Goal: Task Accomplishment & Management: Manage account settings

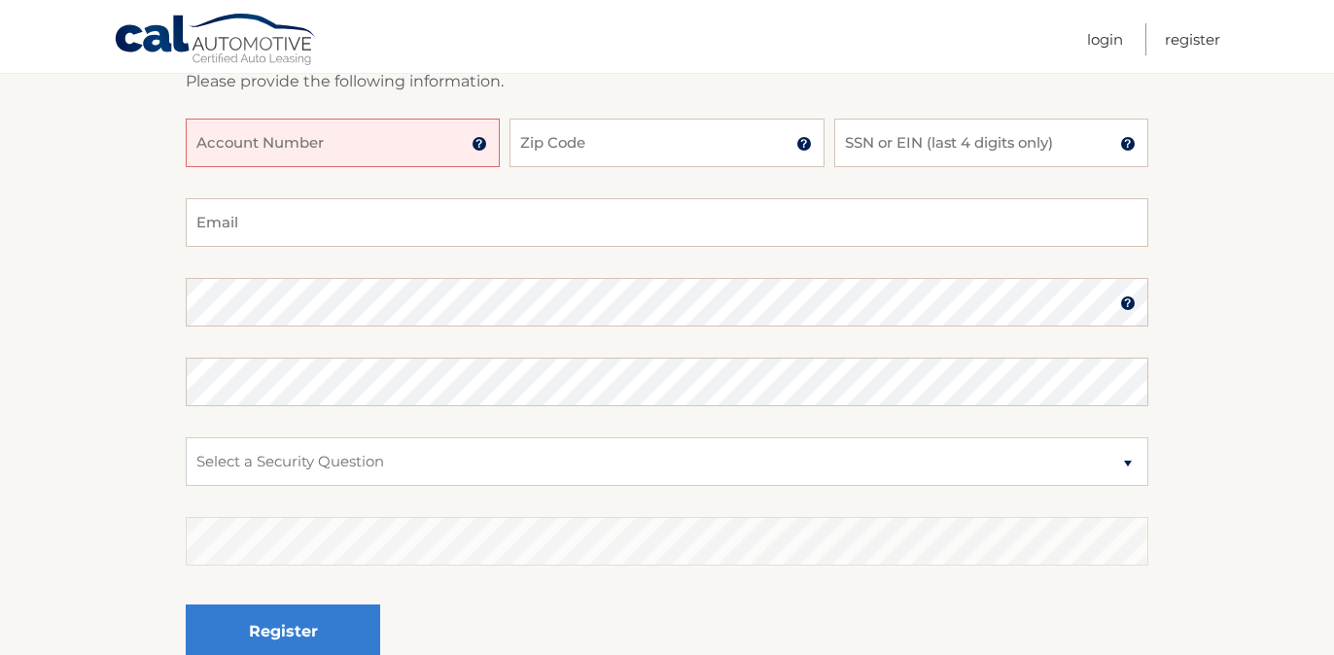
scroll to position [310, 0]
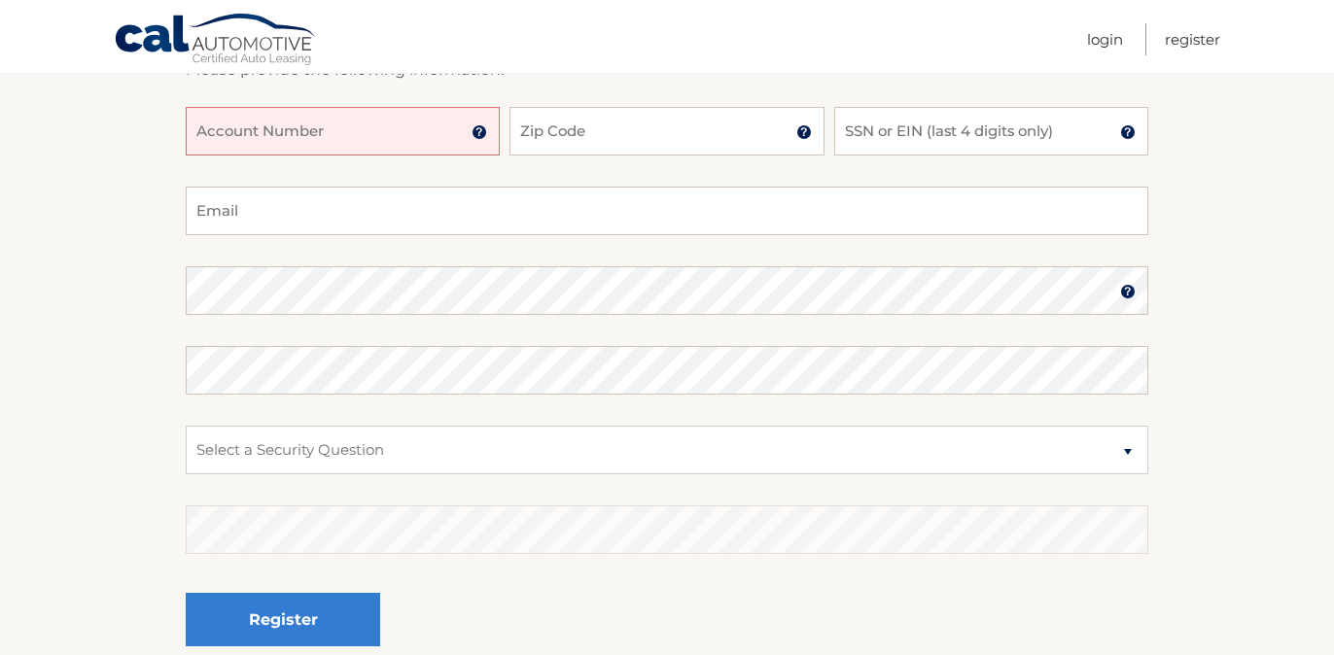
click at [320, 152] on input "Account Number" at bounding box center [343, 131] width 314 height 49
paste input "44455544307"
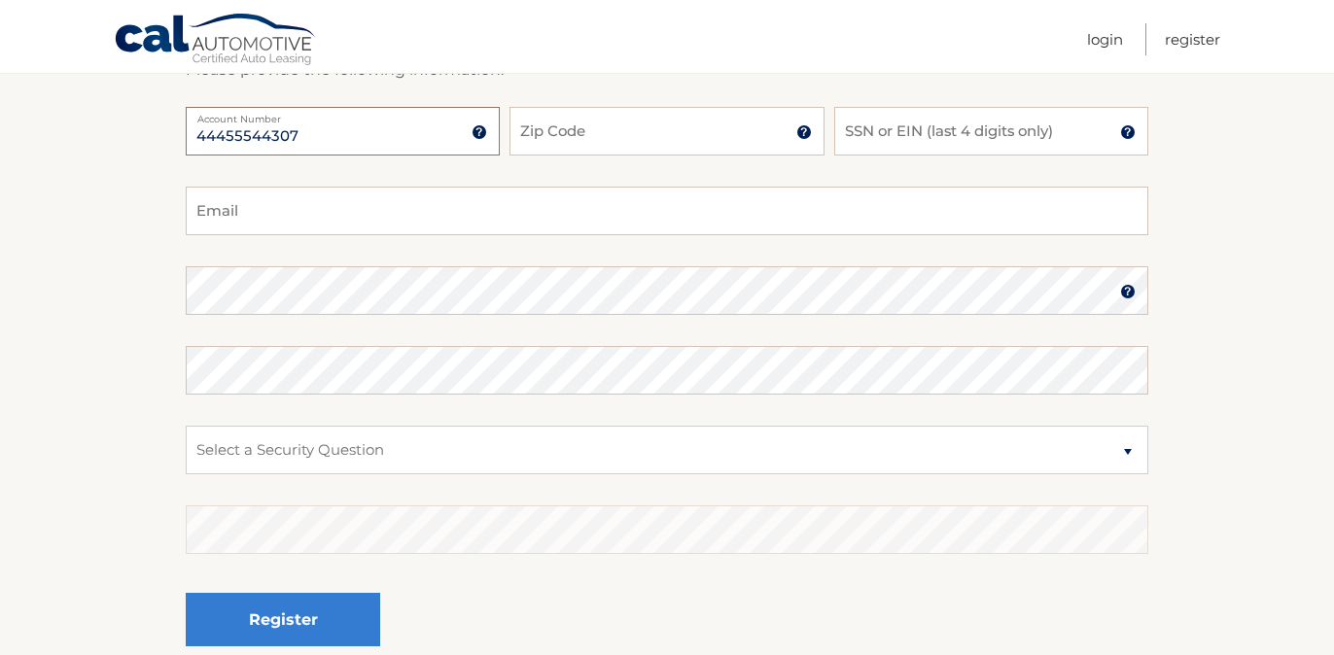
type input "44455544307"
click at [644, 131] on input "Zip Code" at bounding box center [667, 131] width 314 height 49
type input "11724"
type input "[PERSON_NAME][EMAIL_ADDRESS][DOMAIN_NAME]"
click at [923, 131] on input "SSN or EIN (last 4 digits only)" at bounding box center [991, 131] width 314 height 49
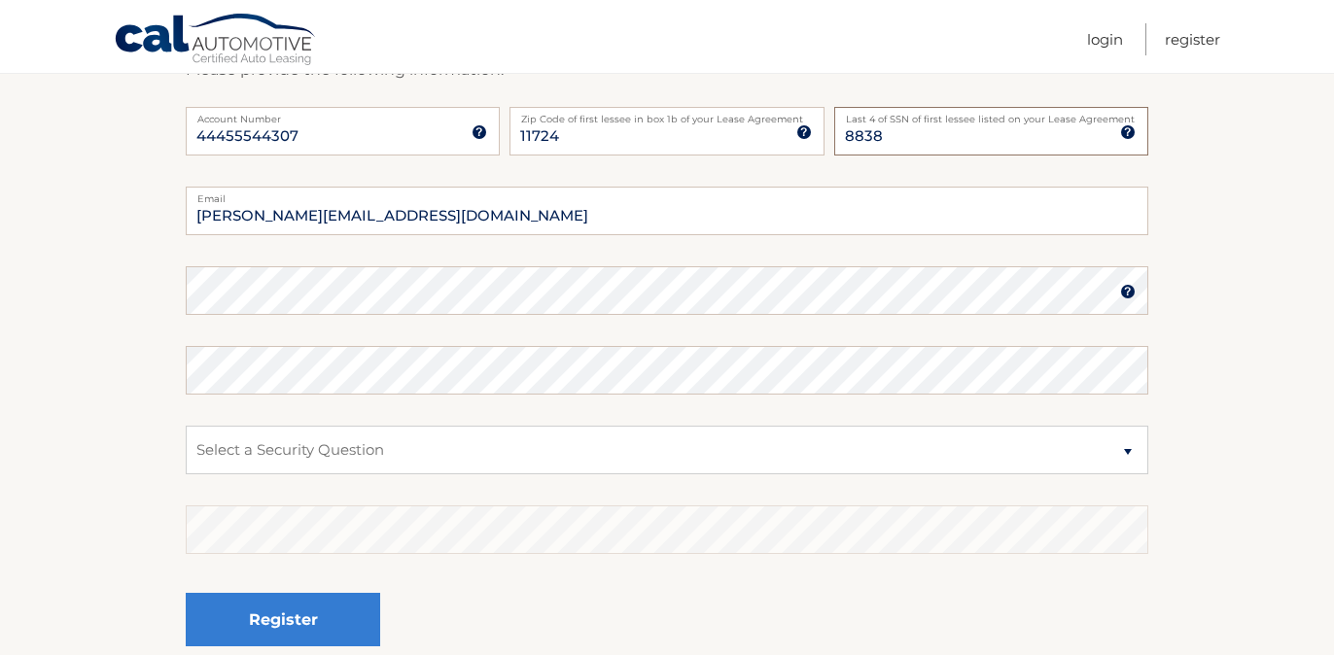
type input "8838"
click at [253, 468] on select "Select a Security Question What was the name of your elementary school? What is…" at bounding box center [667, 450] width 963 height 49
select select "2"
click at [186, 426] on select "Select a Security Question What was the name of your elementary school? What is…" at bounding box center [667, 450] width 963 height 49
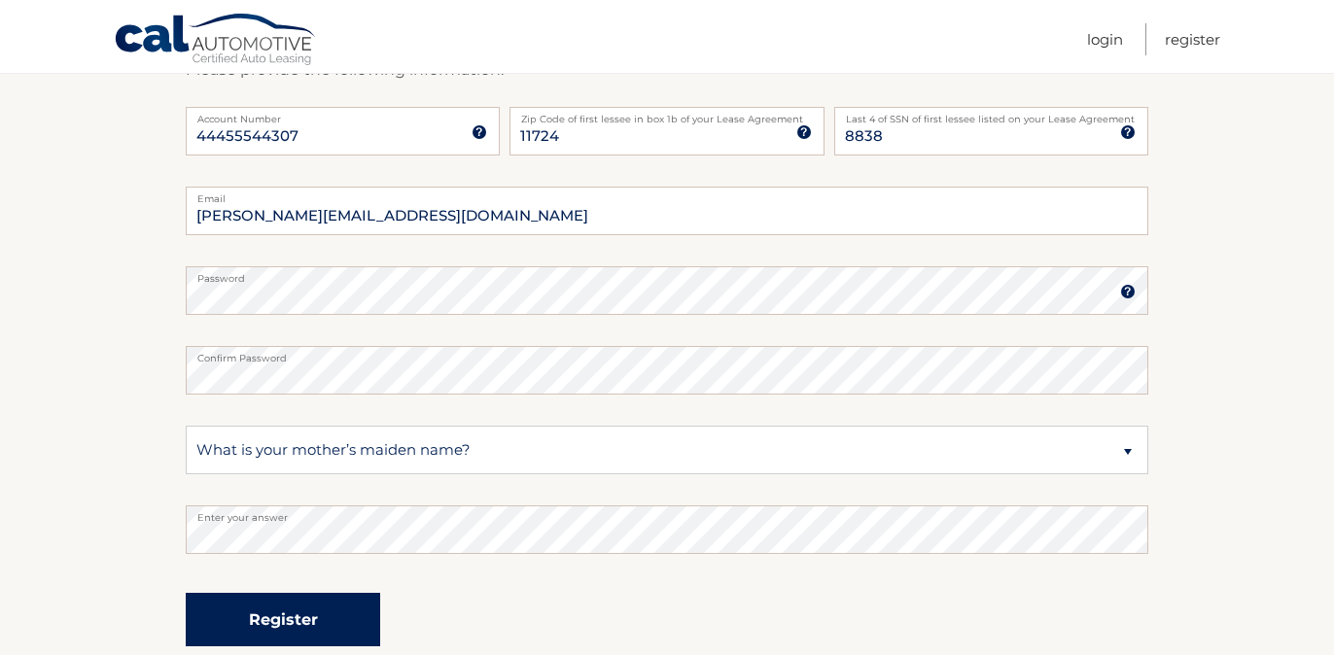
click at [279, 605] on button "Register" at bounding box center [283, 619] width 195 height 53
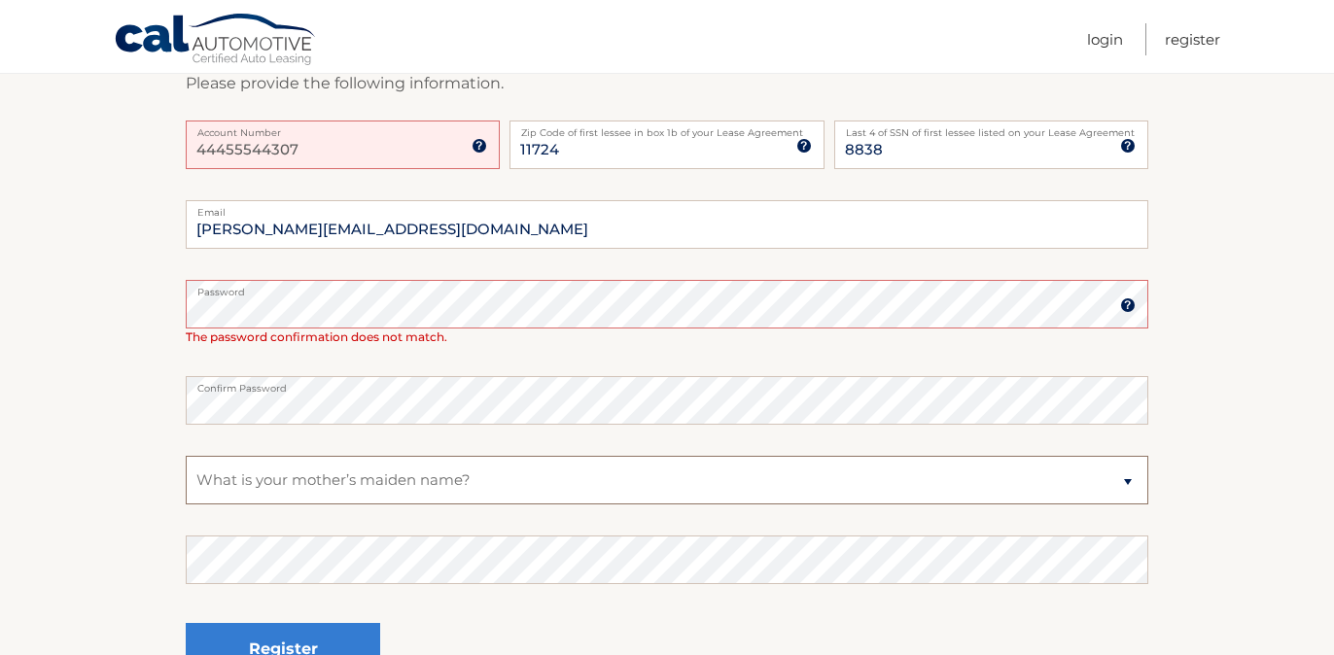
scroll to position [364, 0]
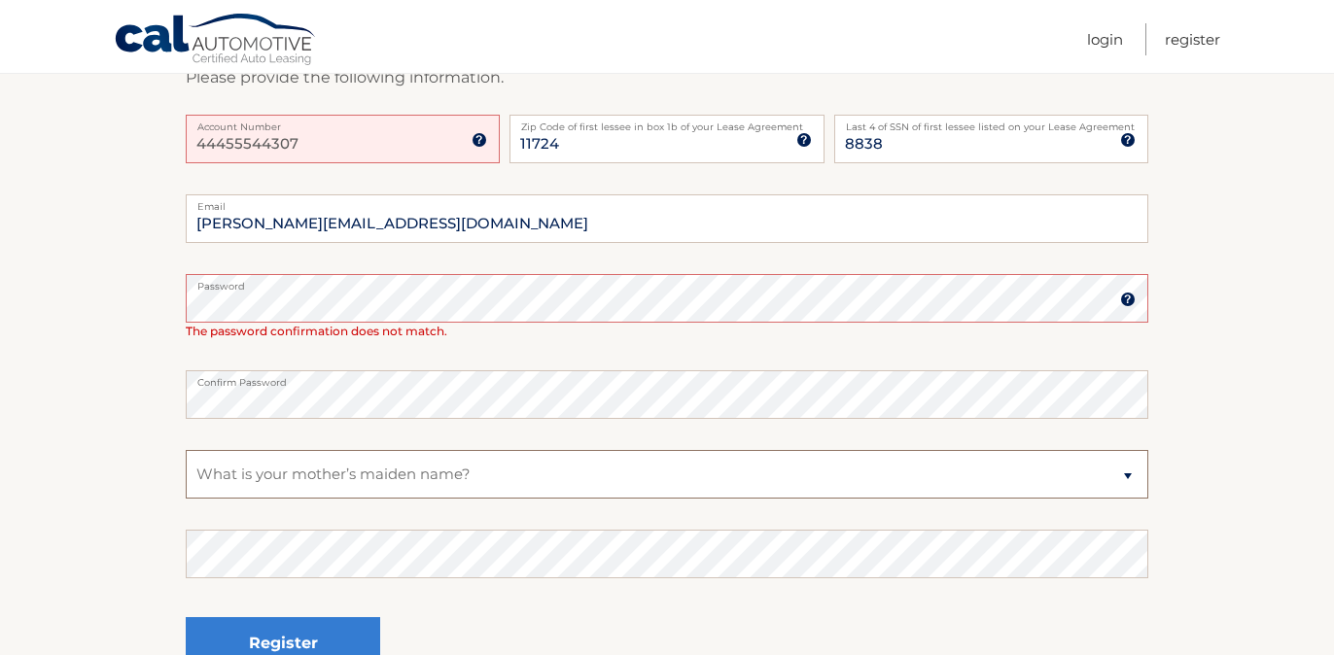
click at [318, 477] on select "Select a Security Question What was the name of your elementary school? What is…" at bounding box center [667, 474] width 963 height 49
click at [186, 450] on select "Select a Security Question What was the name of your elementary school? What is…" at bounding box center [667, 474] width 963 height 49
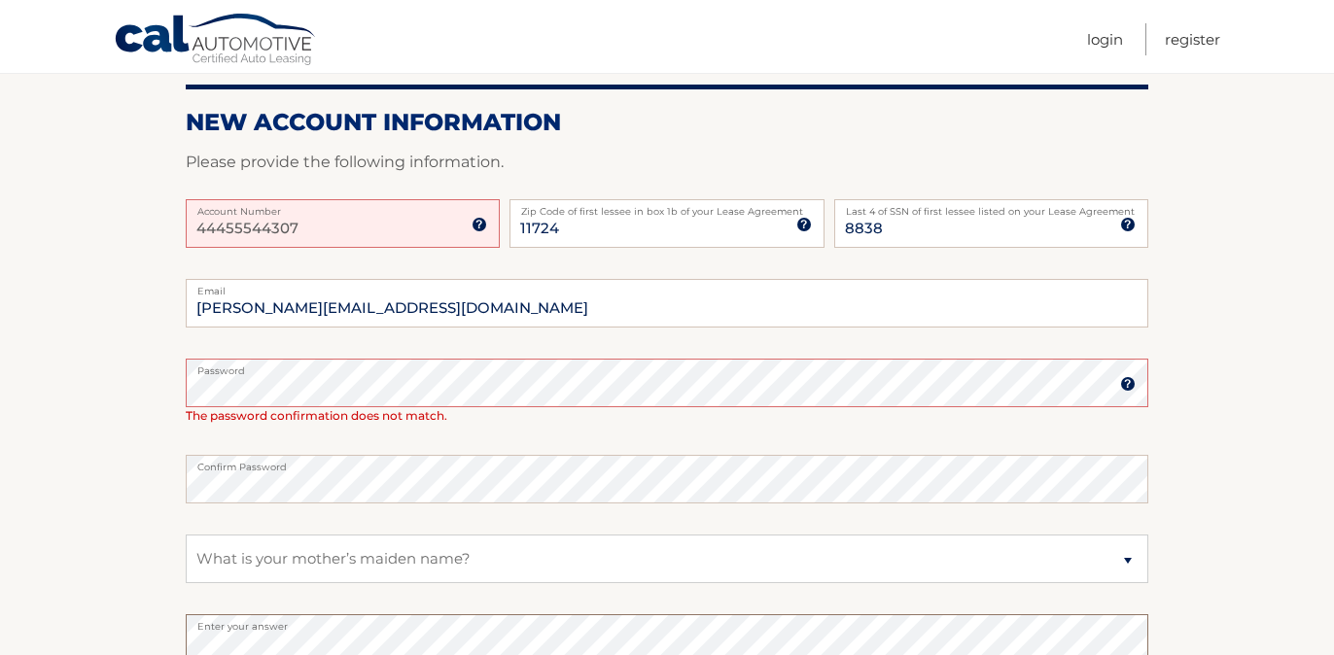
scroll to position [261, 0]
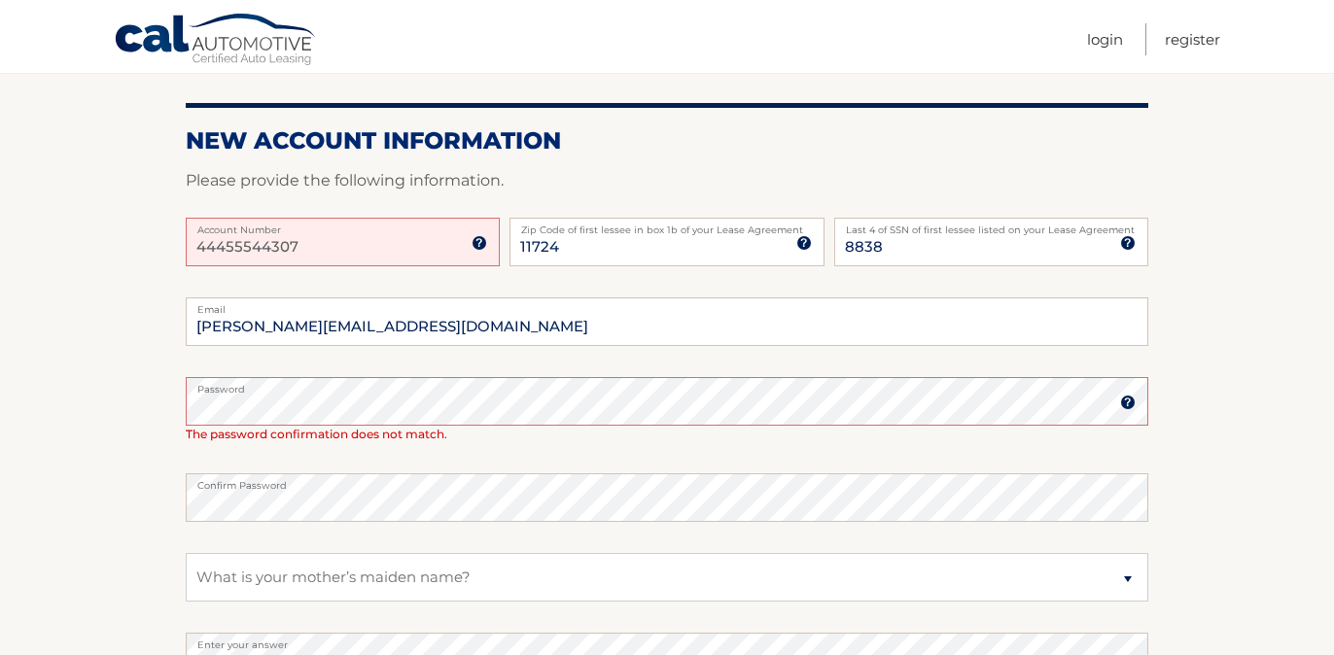
click at [481, 246] on img at bounding box center [480, 243] width 16 height 16
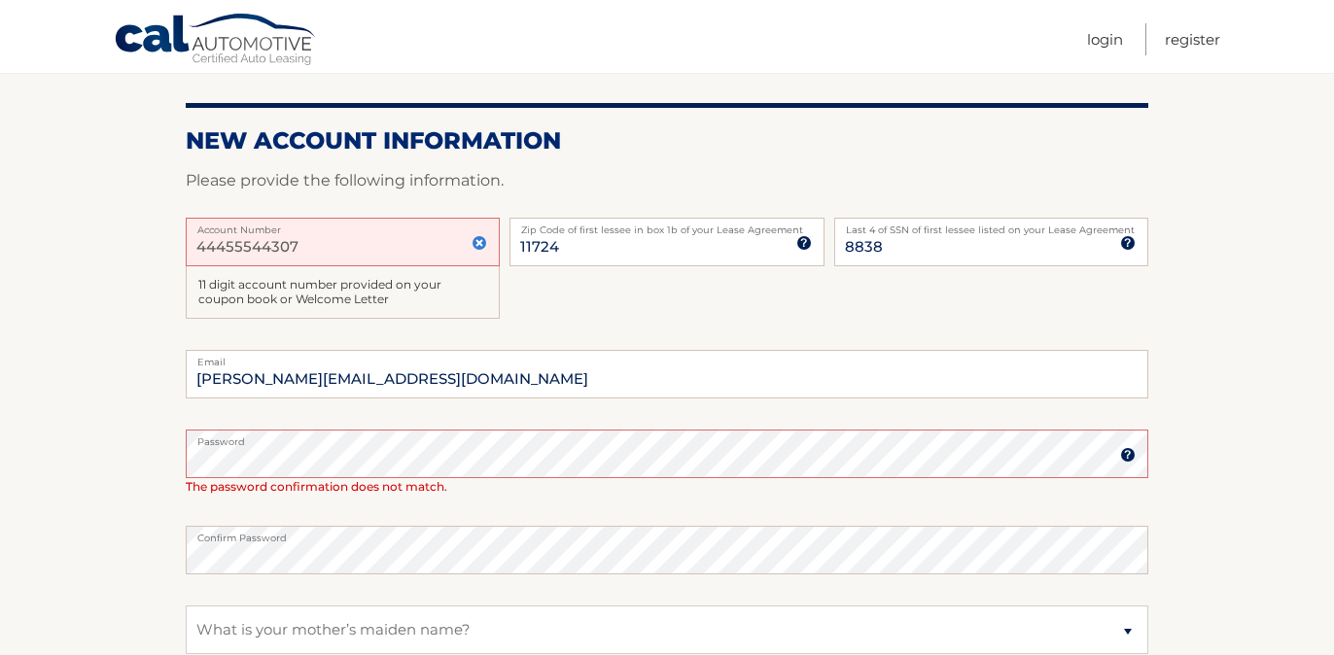
scroll to position [619, 0]
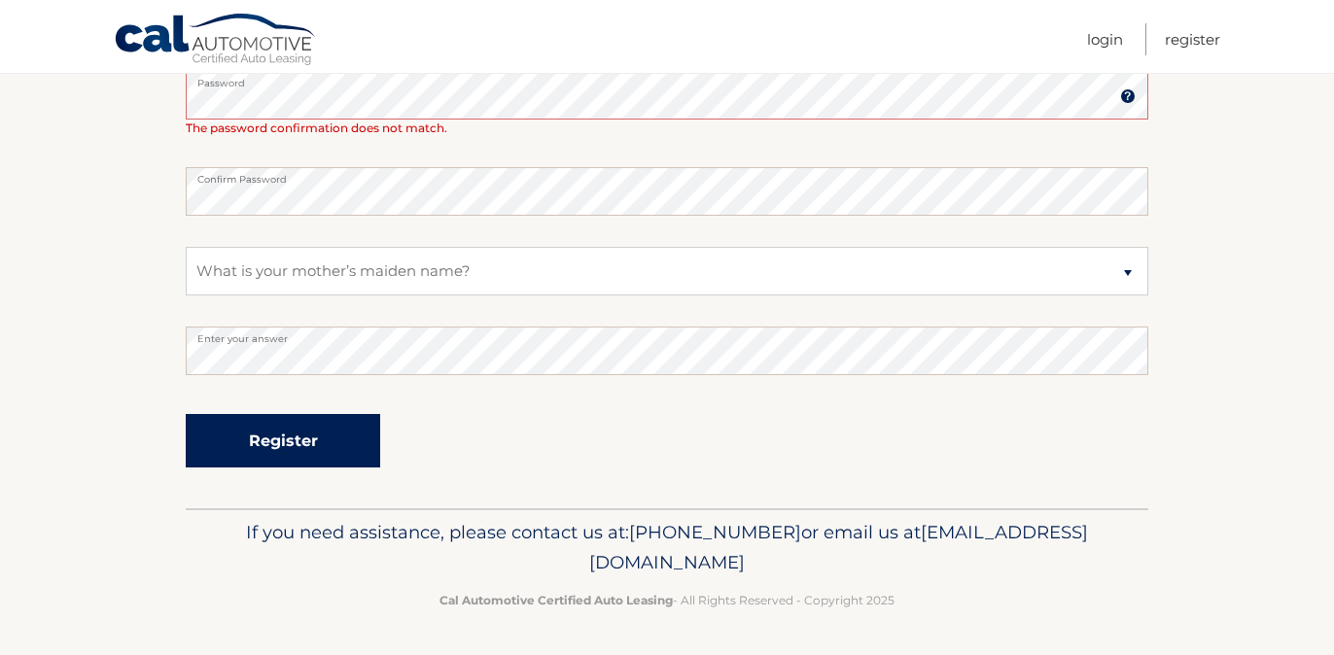
click at [300, 430] on button "Register" at bounding box center [283, 440] width 195 height 53
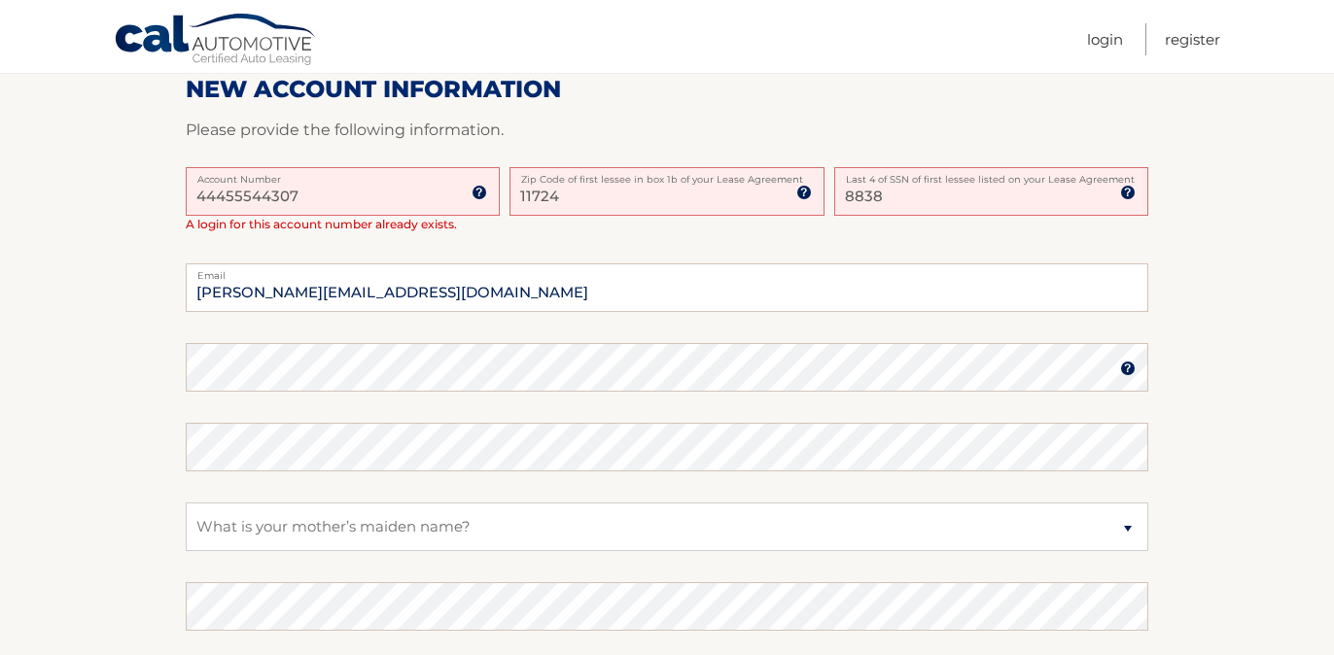
scroll to position [742, 0]
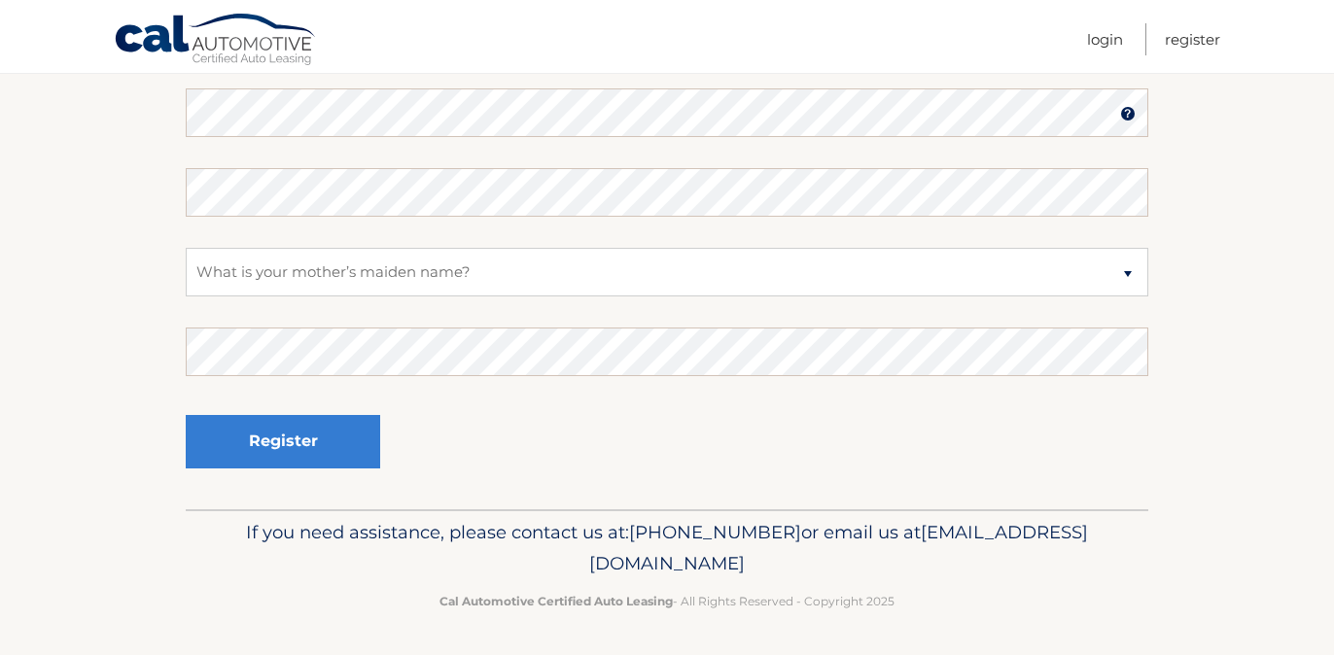
click at [214, 14] on link "Cal Automotive" at bounding box center [216, 41] width 204 height 56
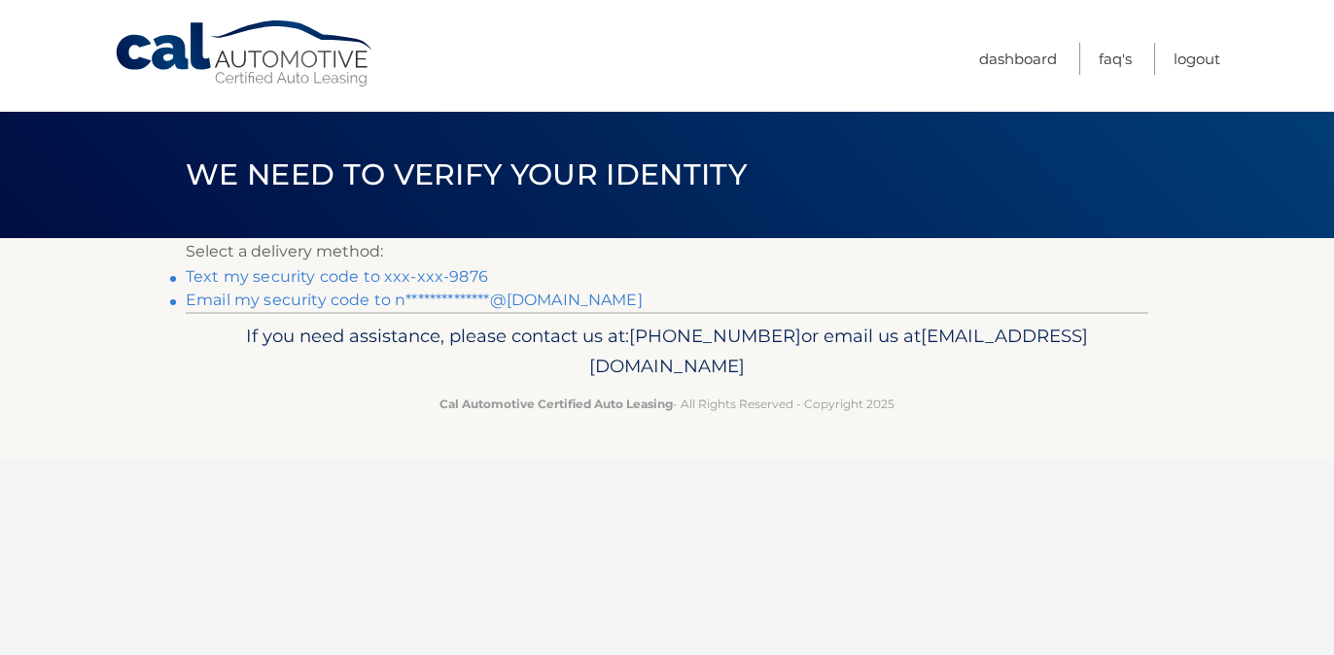
click at [355, 272] on link "Text my security code to xxx-xxx-9876" at bounding box center [337, 276] width 302 height 18
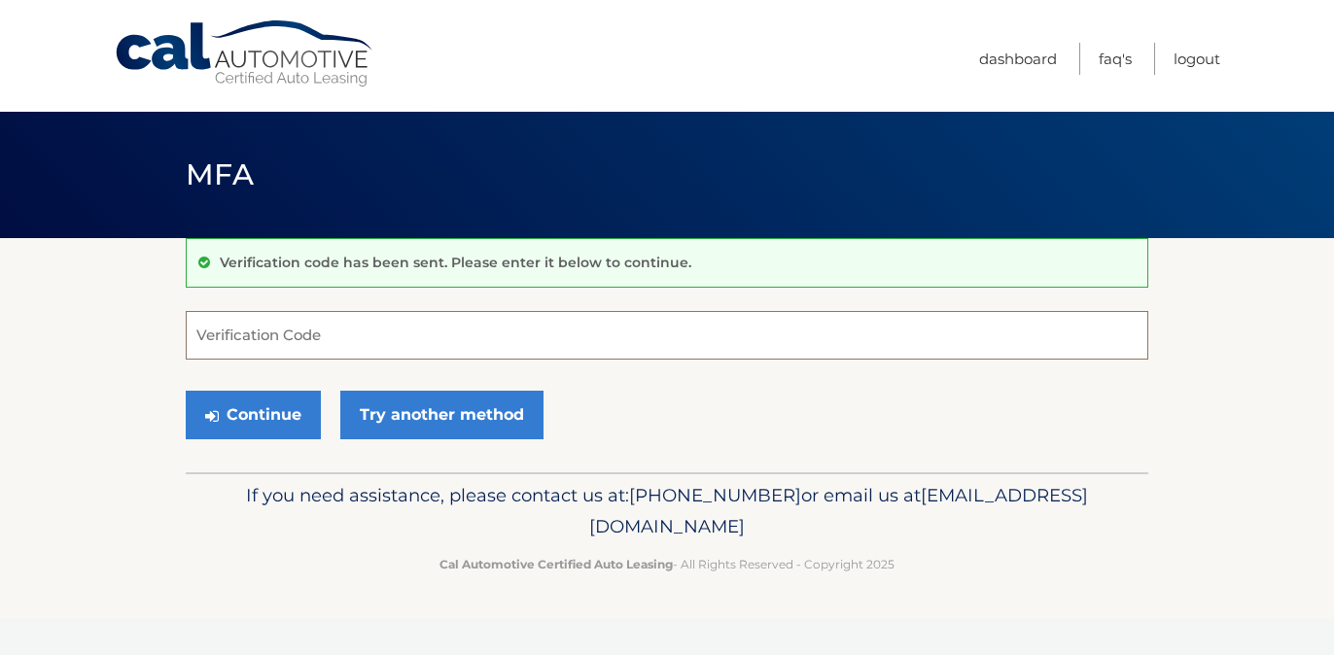
click at [331, 331] on input "Verification Code" at bounding box center [667, 335] width 963 height 49
type input "121583"
click at [287, 421] on button "Continue" at bounding box center [253, 415] width 135 height 49
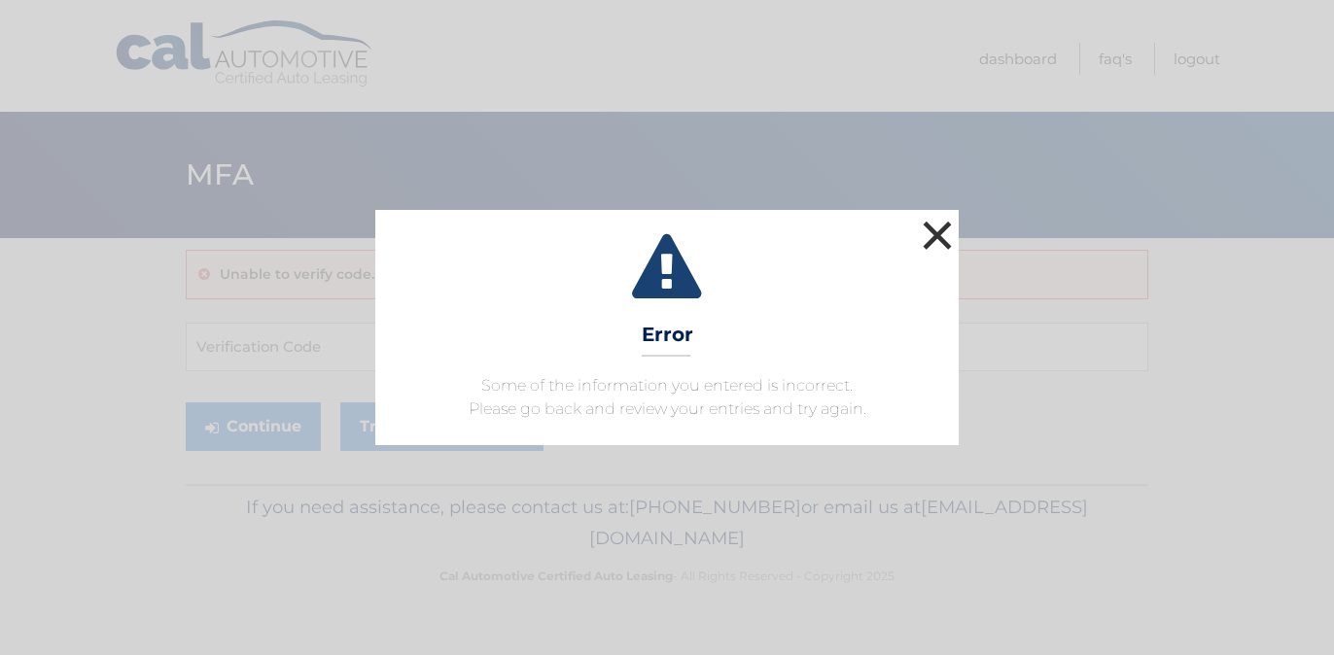
click at [944, 236] on button "×" at bounding box center [937, 235] width 39 height 39
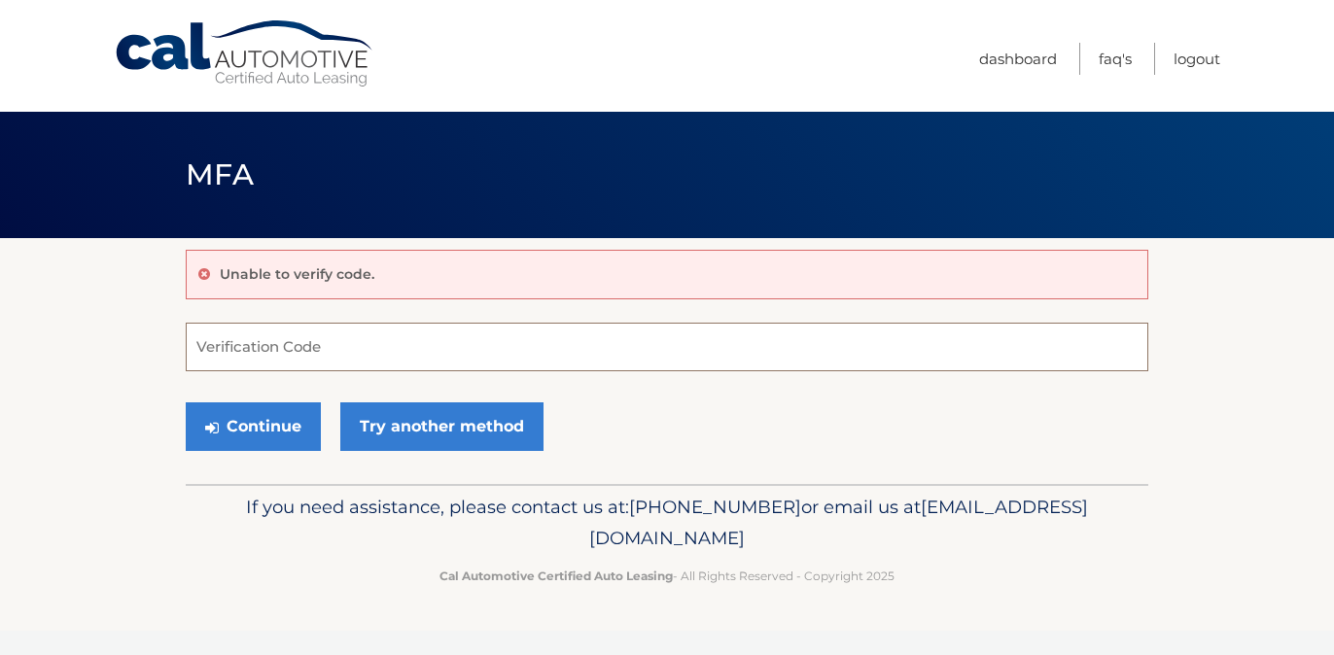
click at [265, 350] on input "Verification Code" at bounding box center [667, 347] width 963 height 49
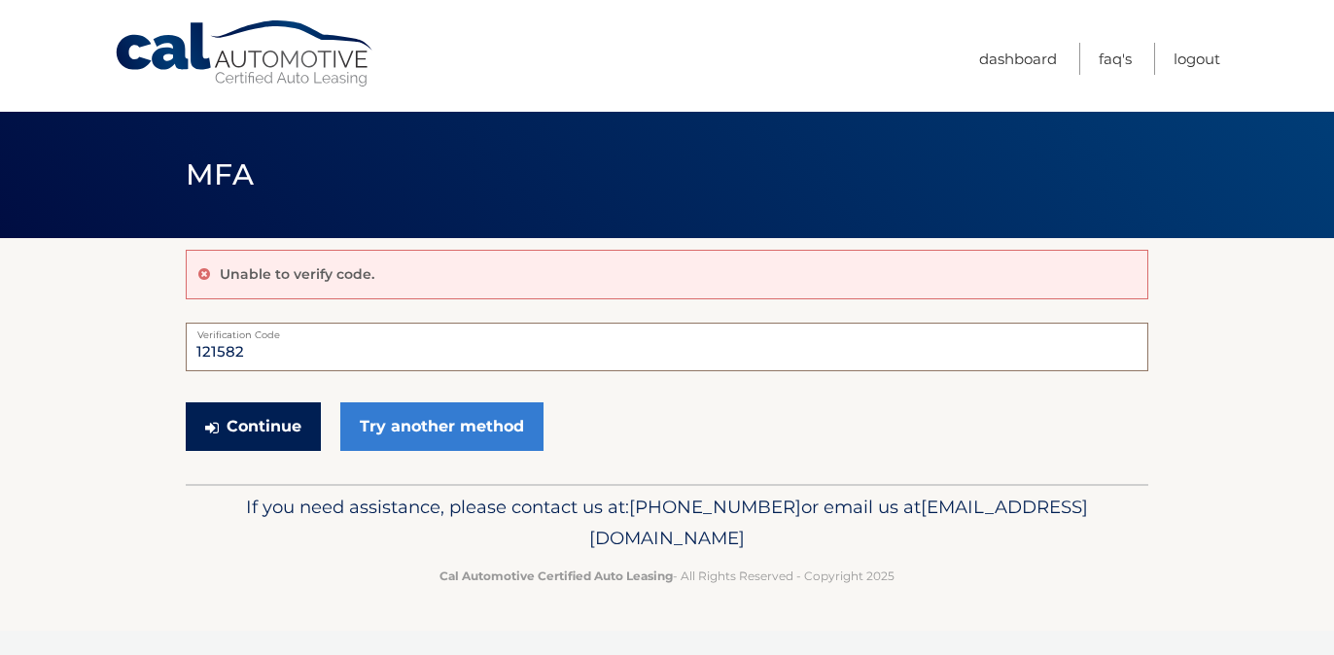
type input "121582"
click at [276, 417] on button "Continue" at bounding box center [253, 427] width 135 height 49
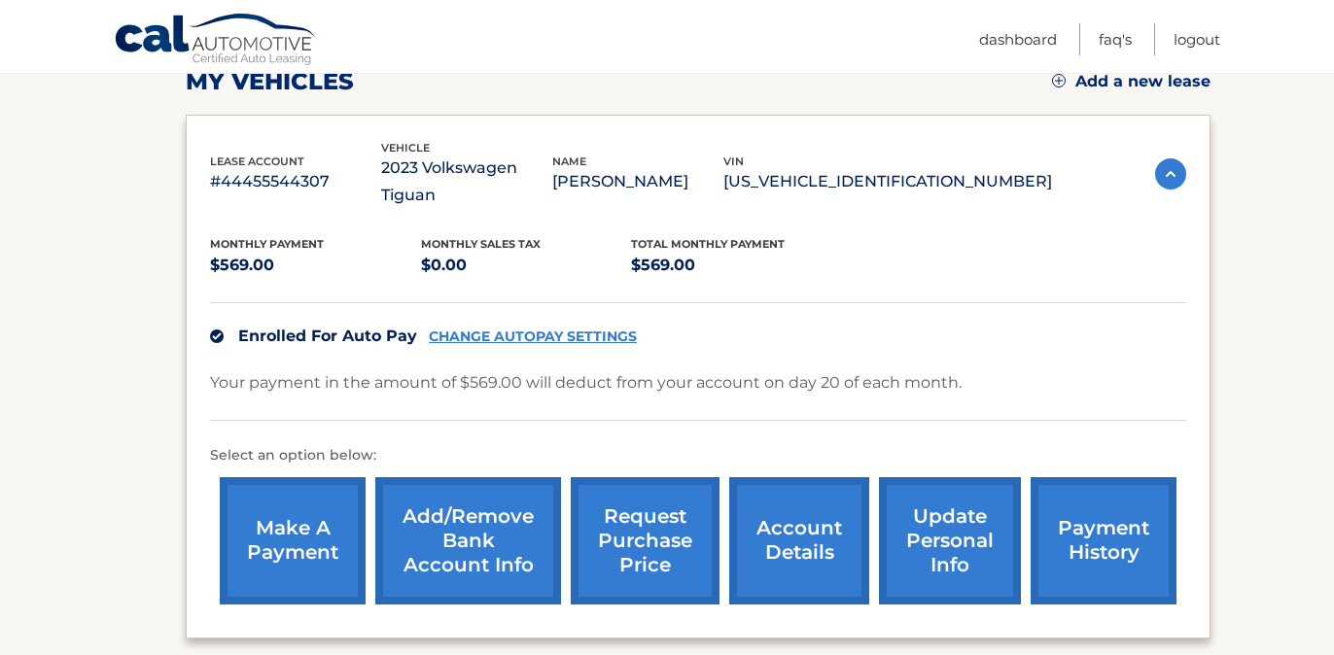
scroll to position [286, 0]
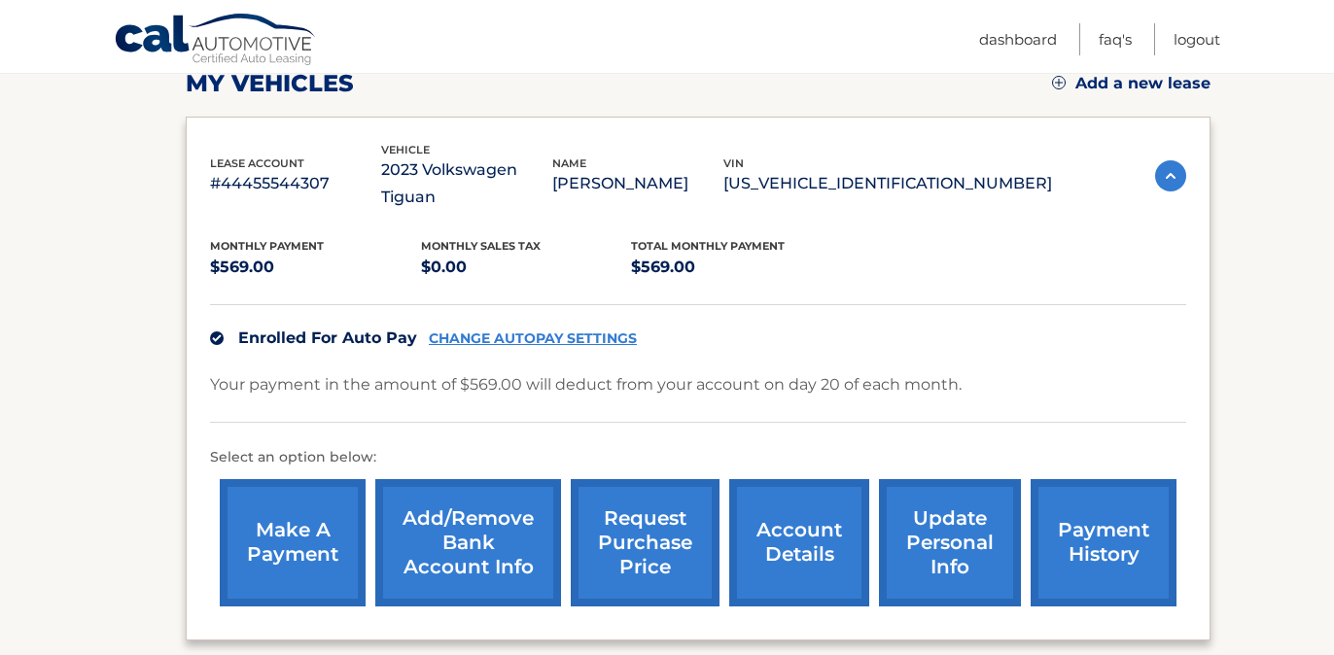
click at [1149, 505] on link "payment history" at bounding box center [1104, 542] width 146 height 127
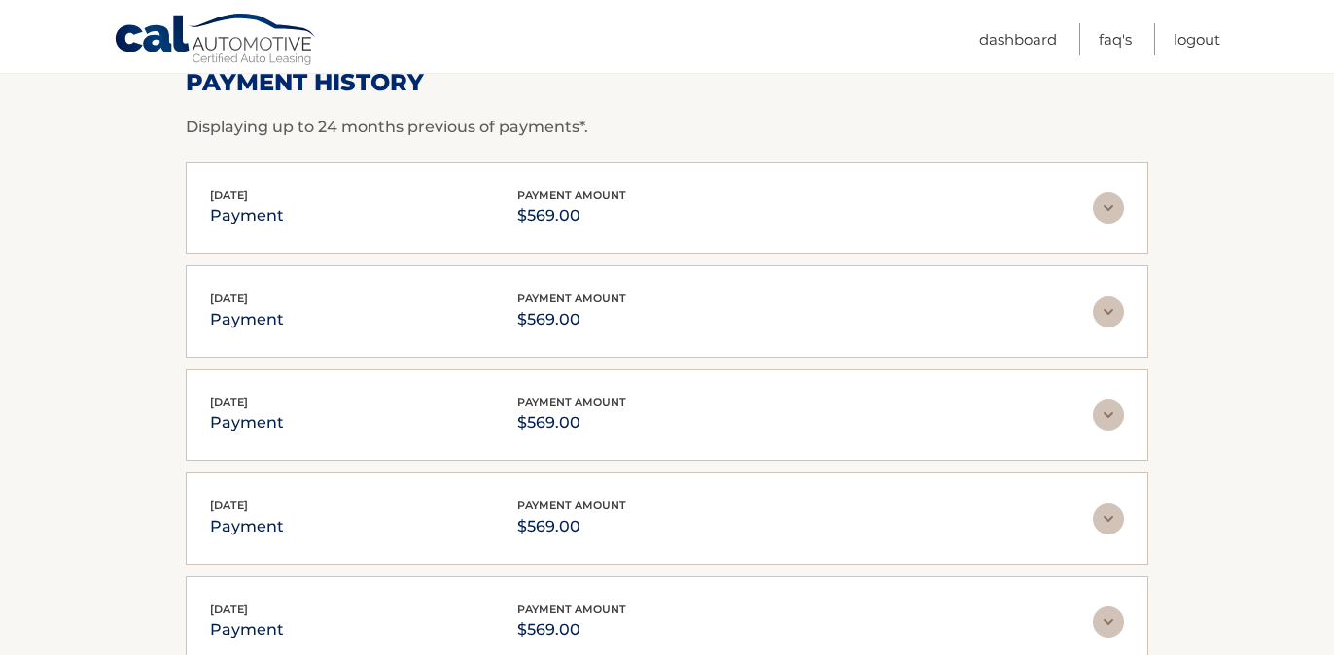
scroll to position [313, 0]
click at [1104, 208] on img at bounding box center [1108, 207] width 31 height 31
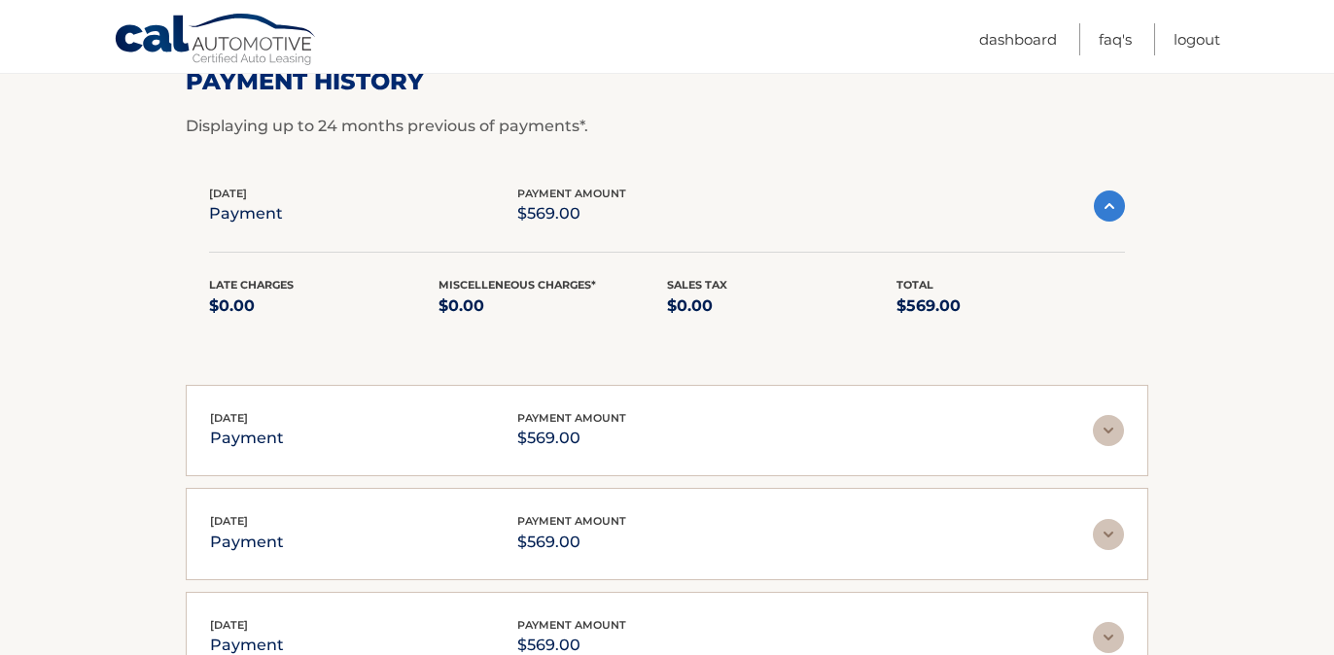
click at [1103, 207] on img at bounding box center [1109, 206] width 31 height 31
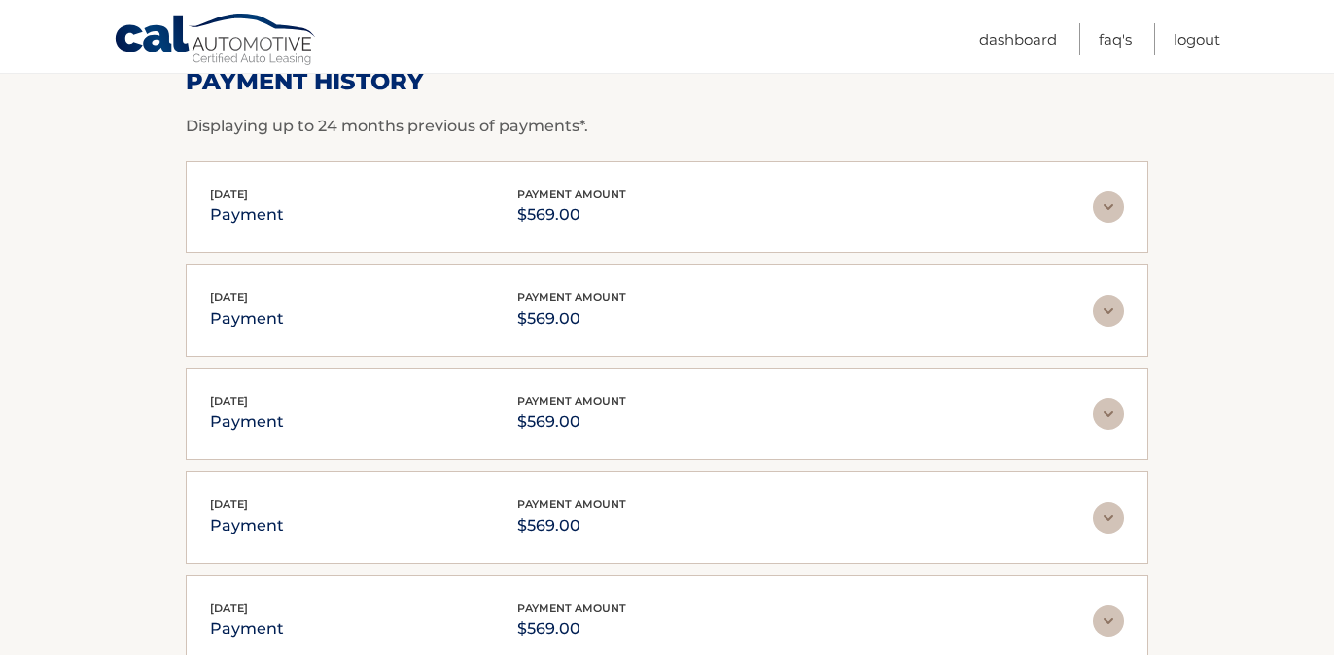
click at [1129, 315] on div "Jul 21, 2025 payment payment amount $569.00 Late Charges $0.00 Miscelleneous Ch…" at bounding box center [667, 311] width 963 height 92
click at [1115, 308] on img at bounding box center [1108, 311] width 31 height 31
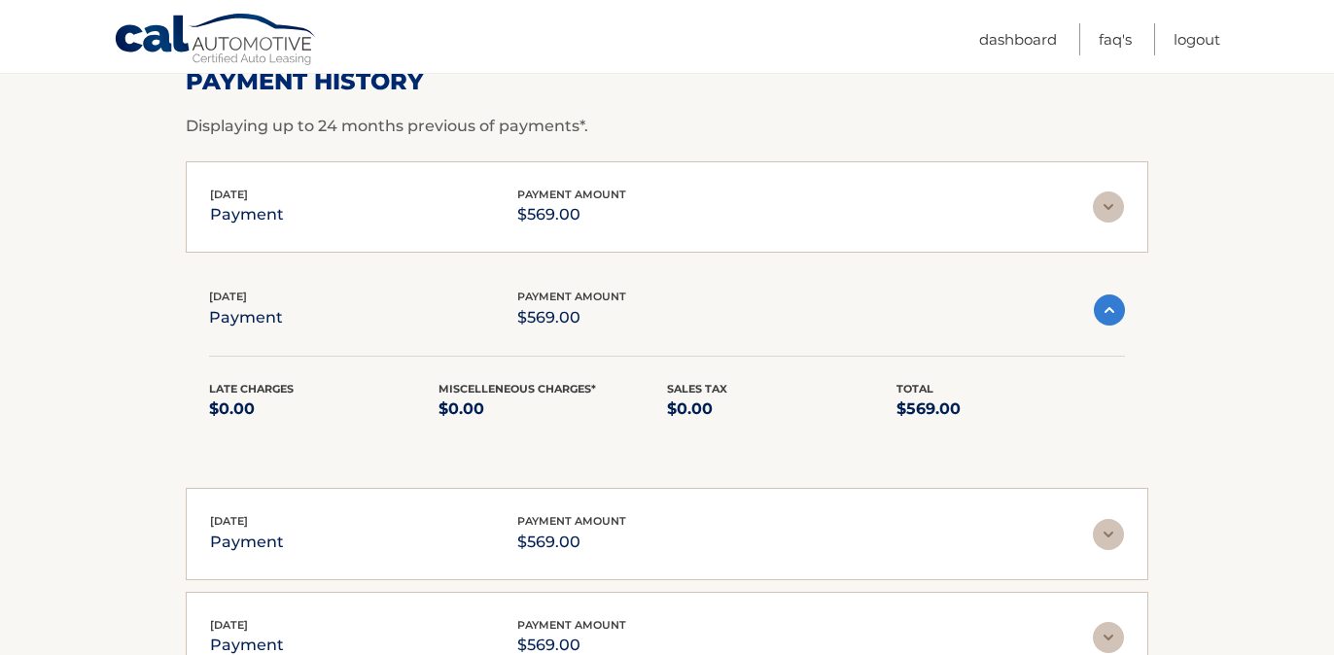
click at [1114, 308] on img at bounding box center [1109, 310] width 31 height 31
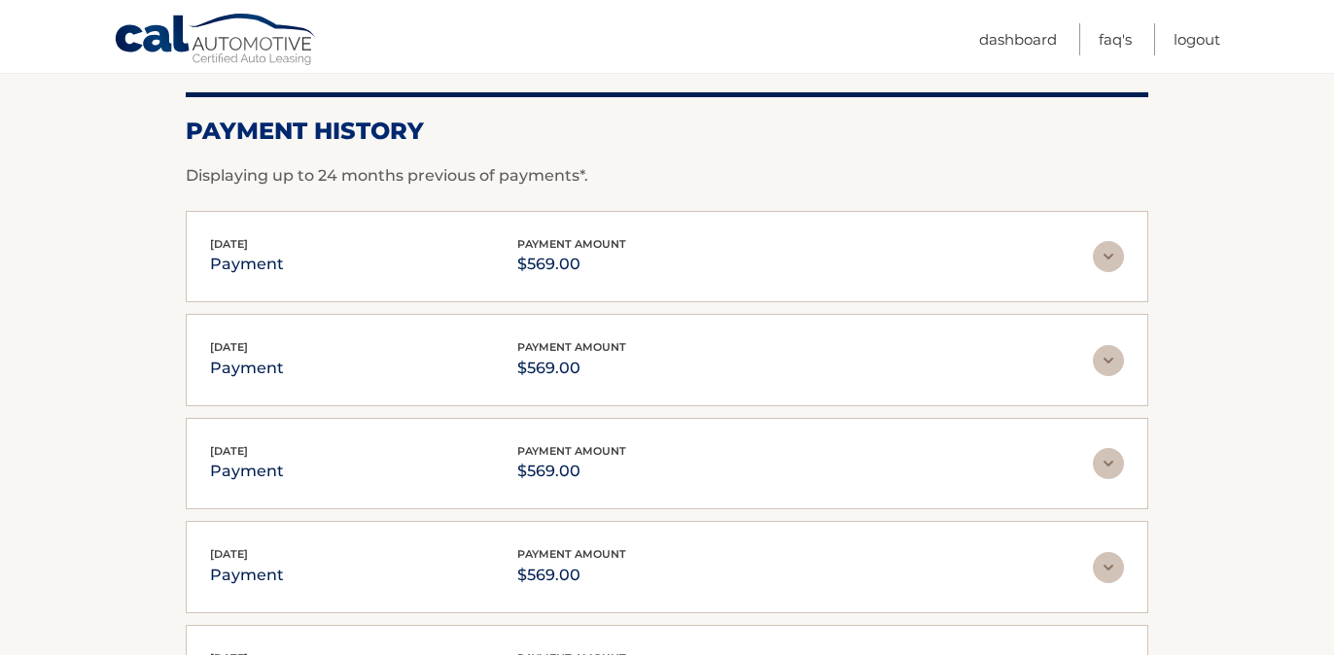
scroll to position [0, 0]
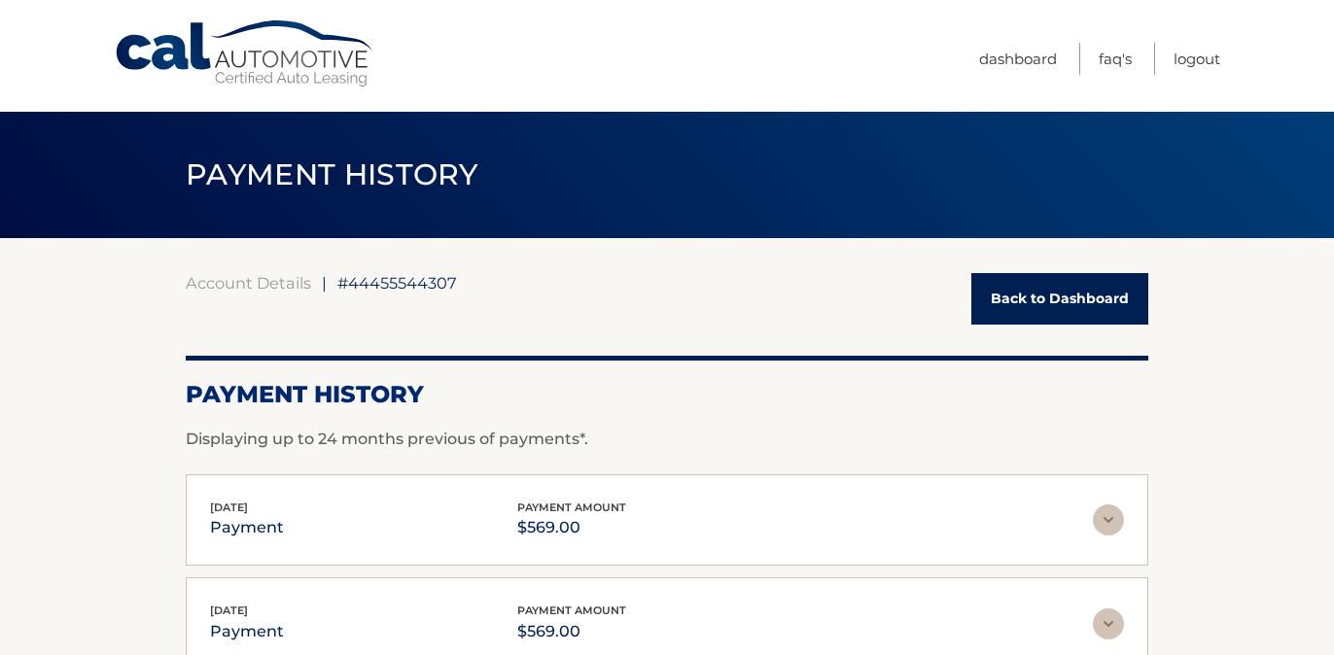
click at [1056, 296] on link "Back to Dashboard" at bounding box center [1060, 299] width 177 height 52
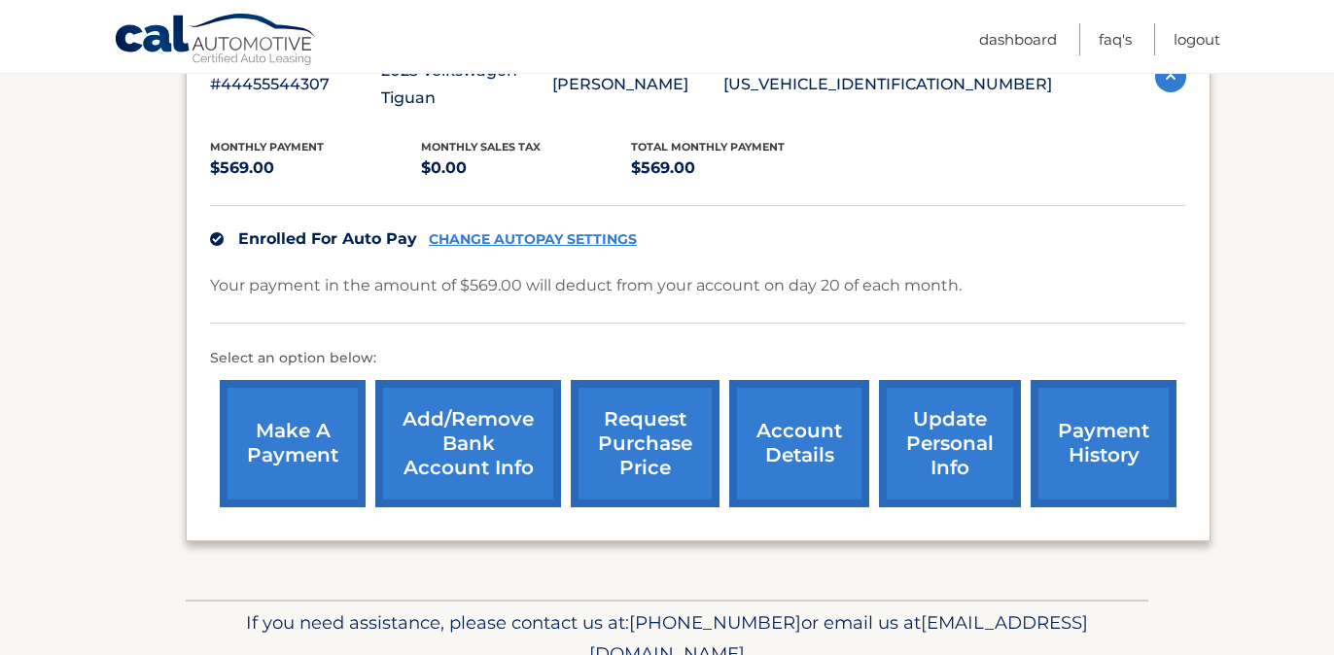
scroll to position [387, 0]
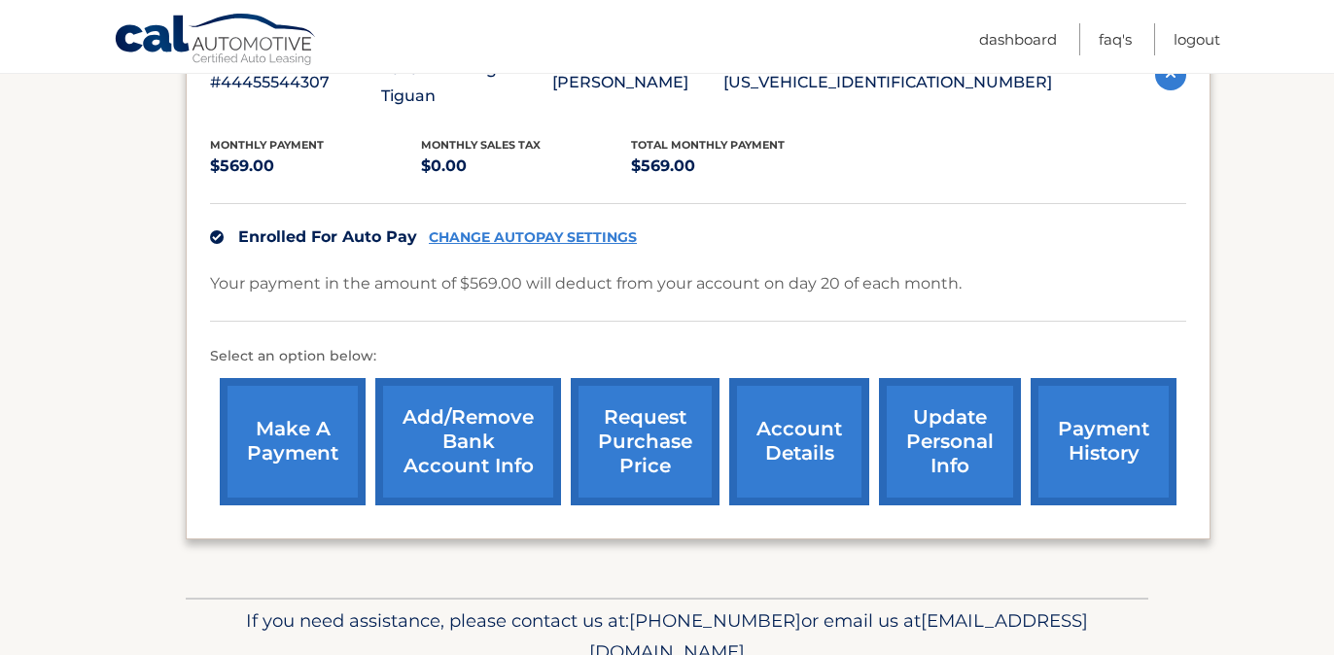
click at [776, 409] on link "account details" at bounding box center [799, 441] width 140 height 127
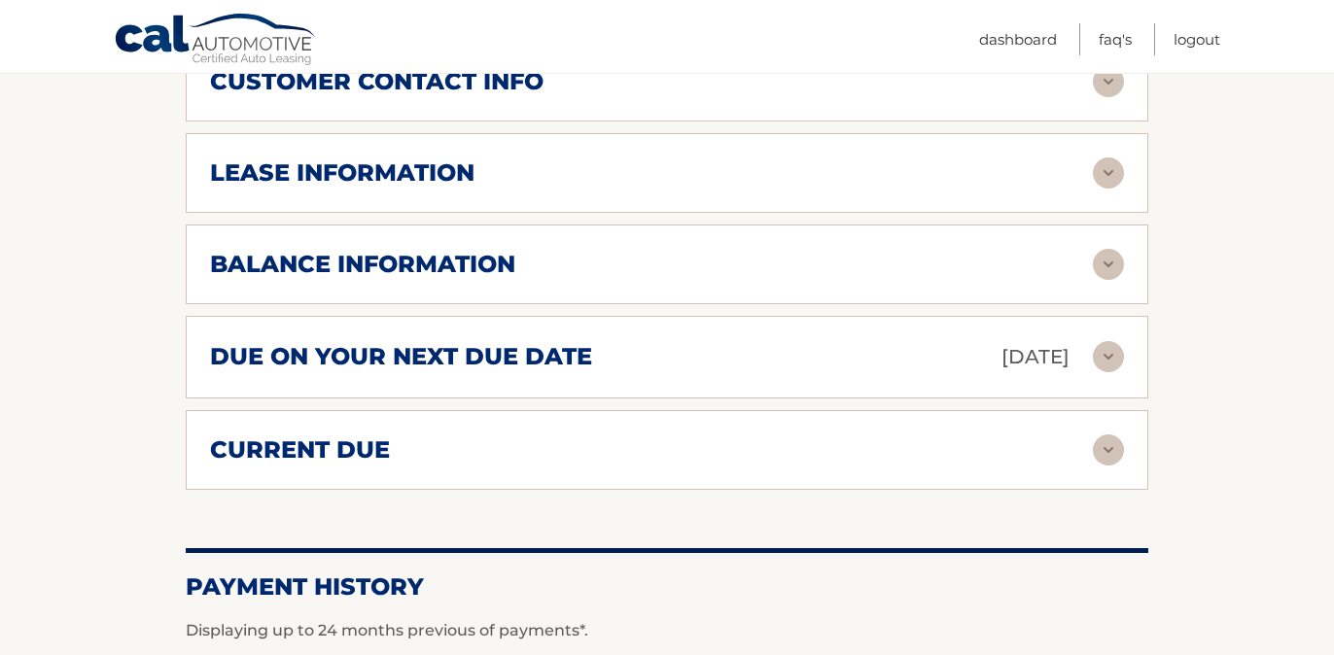
scroll to position [1023, 0]
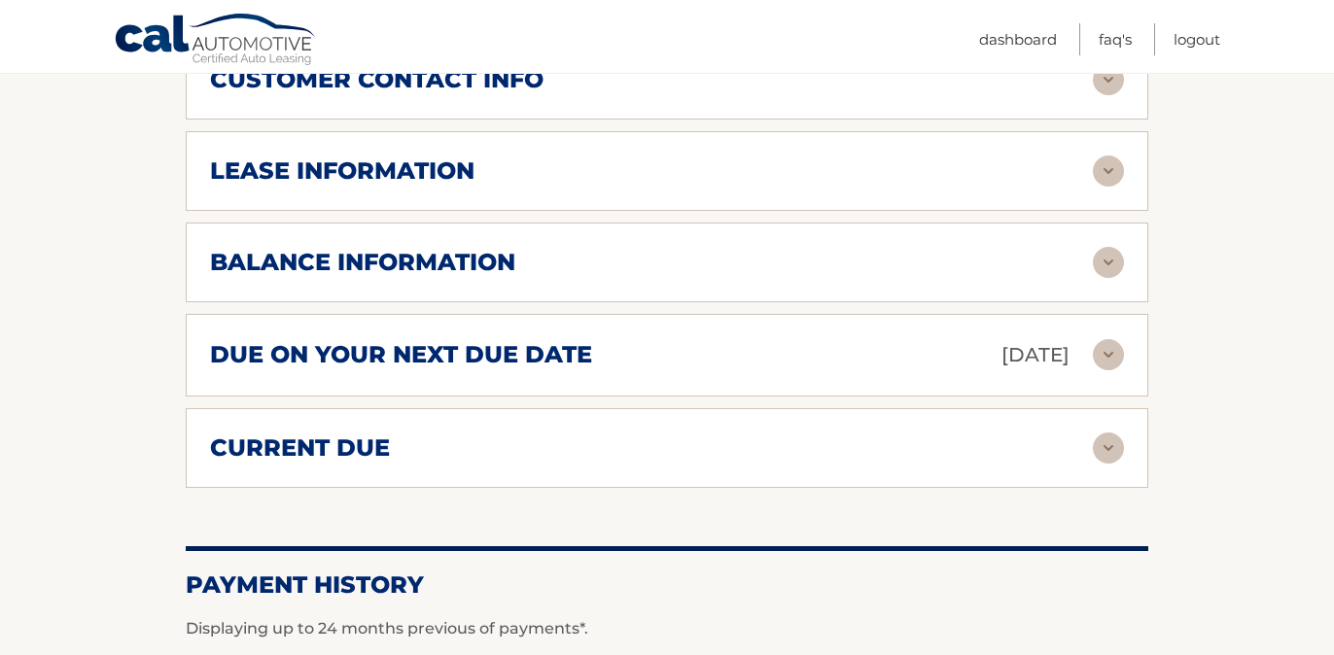
click at [512, 149] on div "lease information Contract Start Date [DATE] Term 39 Maturity Date [DATE] Start…" at bounding box center [667, 171] width 963 height 80
click at [512, 172] on div "lease information" at bounding box center [651, 171] width 883 height 29
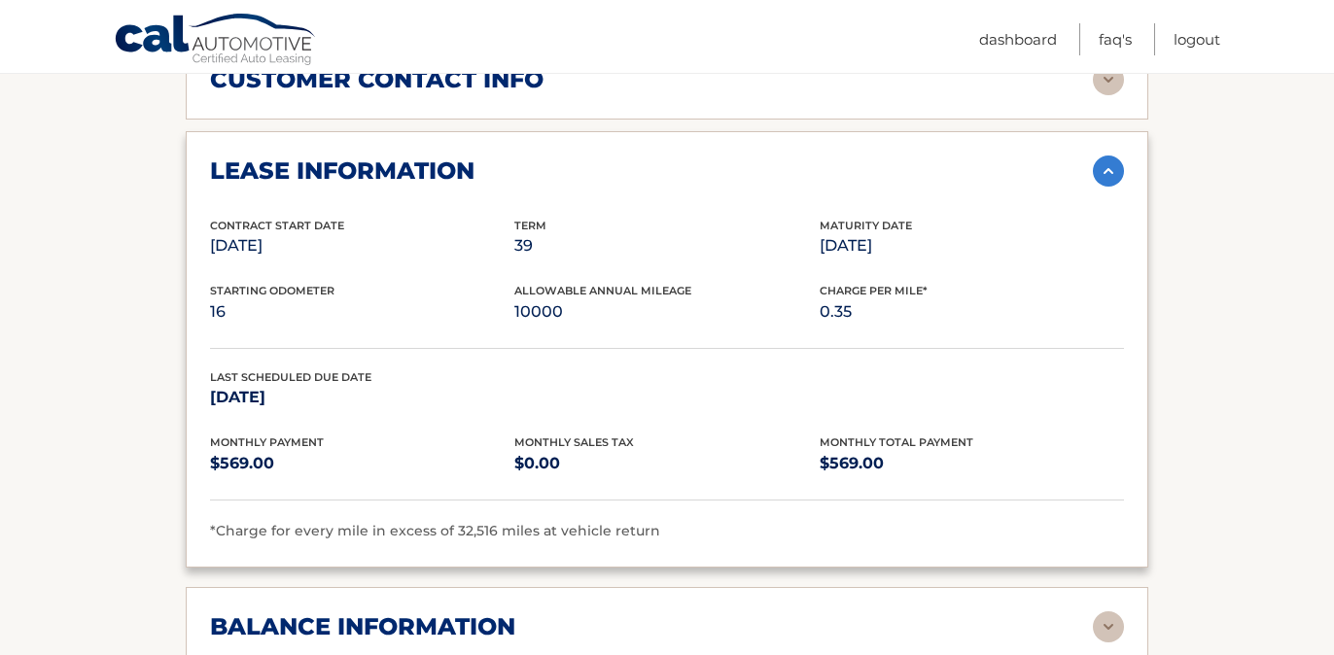
click at [513, 172] on div "lease information" at bounding box center [651, 171] width 883 height 29
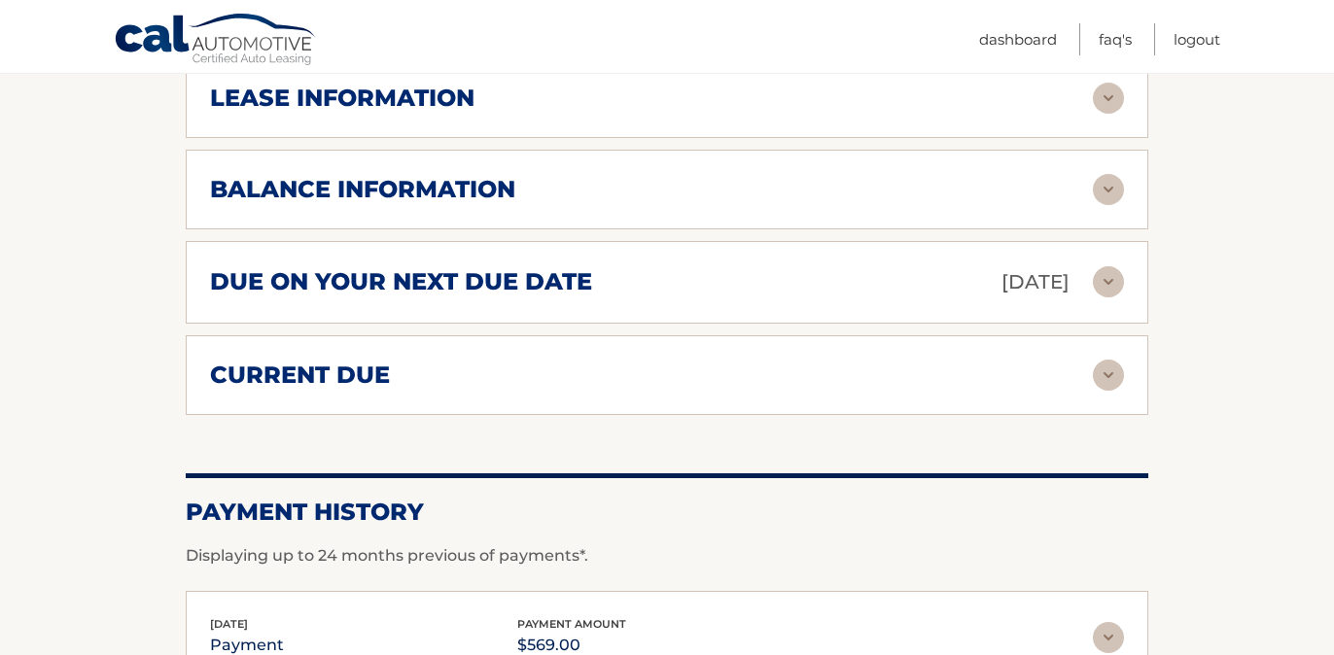
scroll to position [1100, 0]
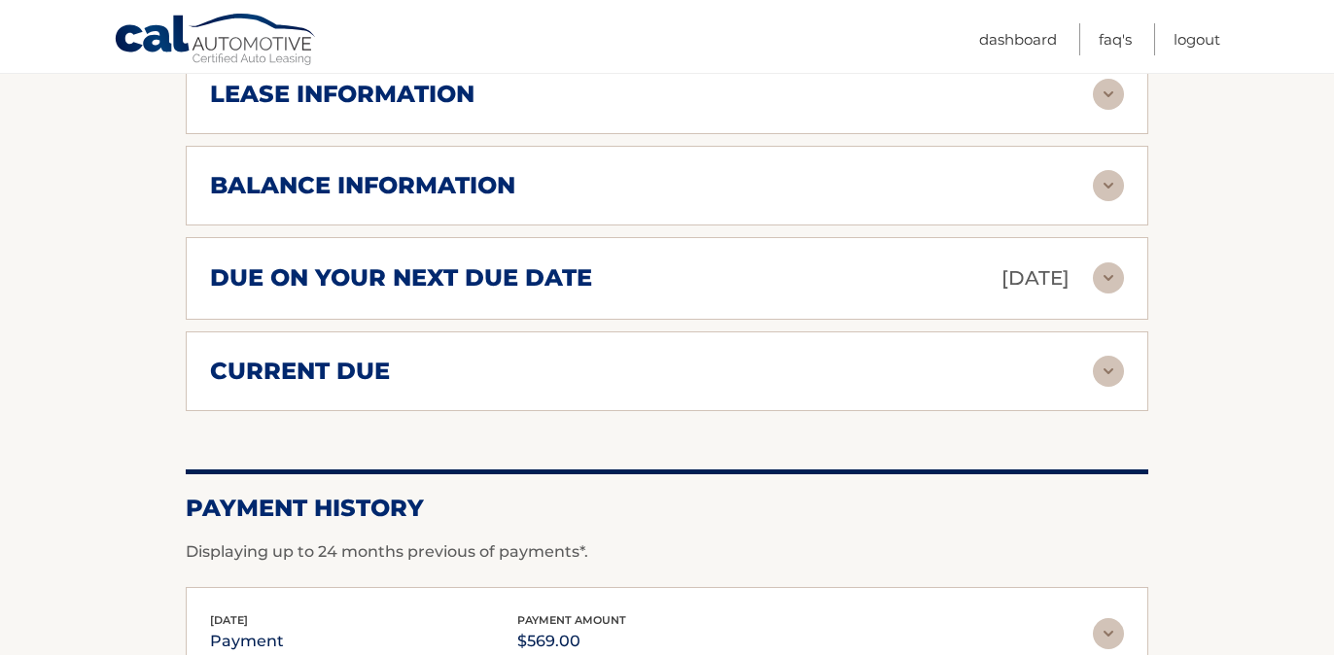
click at [515, 177] on h2 "balance information" at bounding box center [362, 185] width 305 height 29
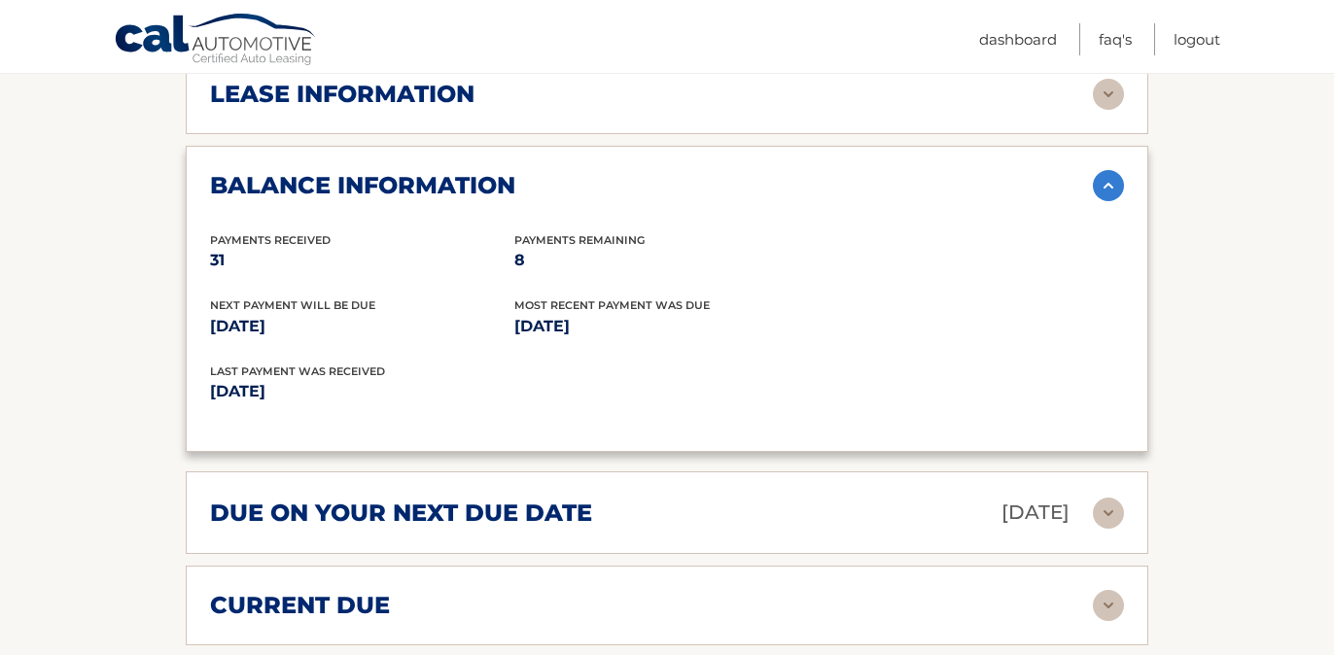
click at [515, 177] on h2 "balance information" at bounding box center [362, 185] width 305 height 29
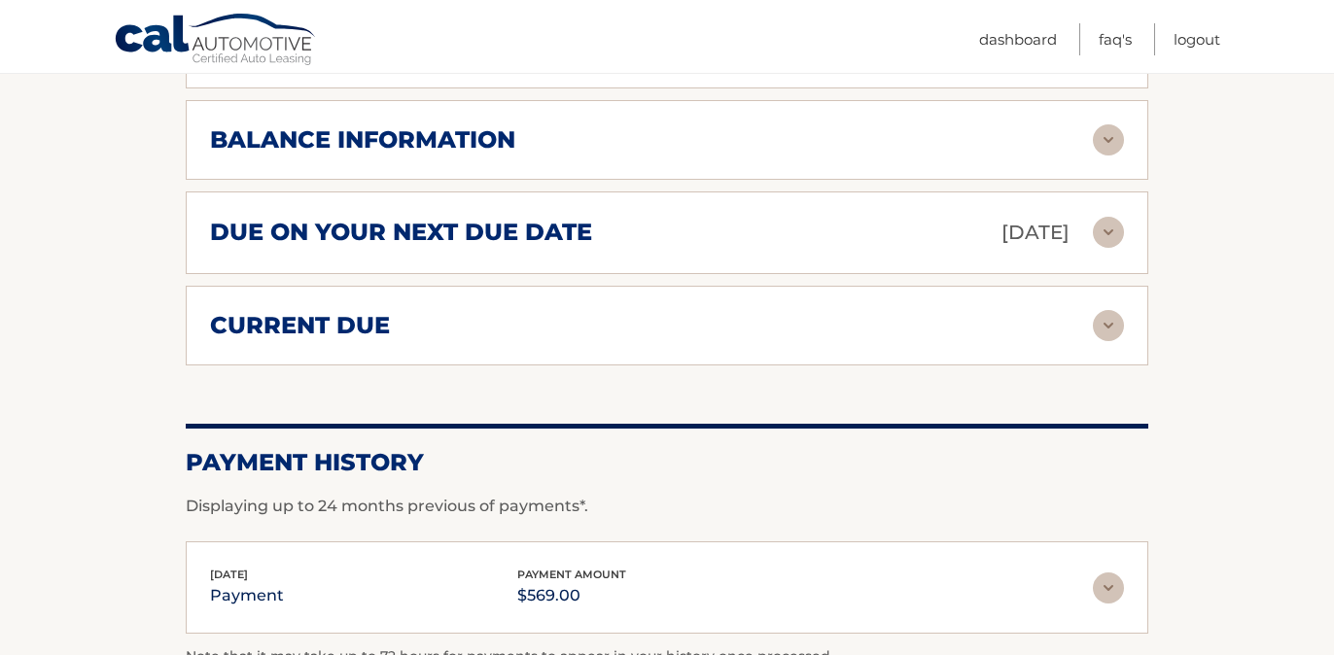
scroll to position [1162, 0]
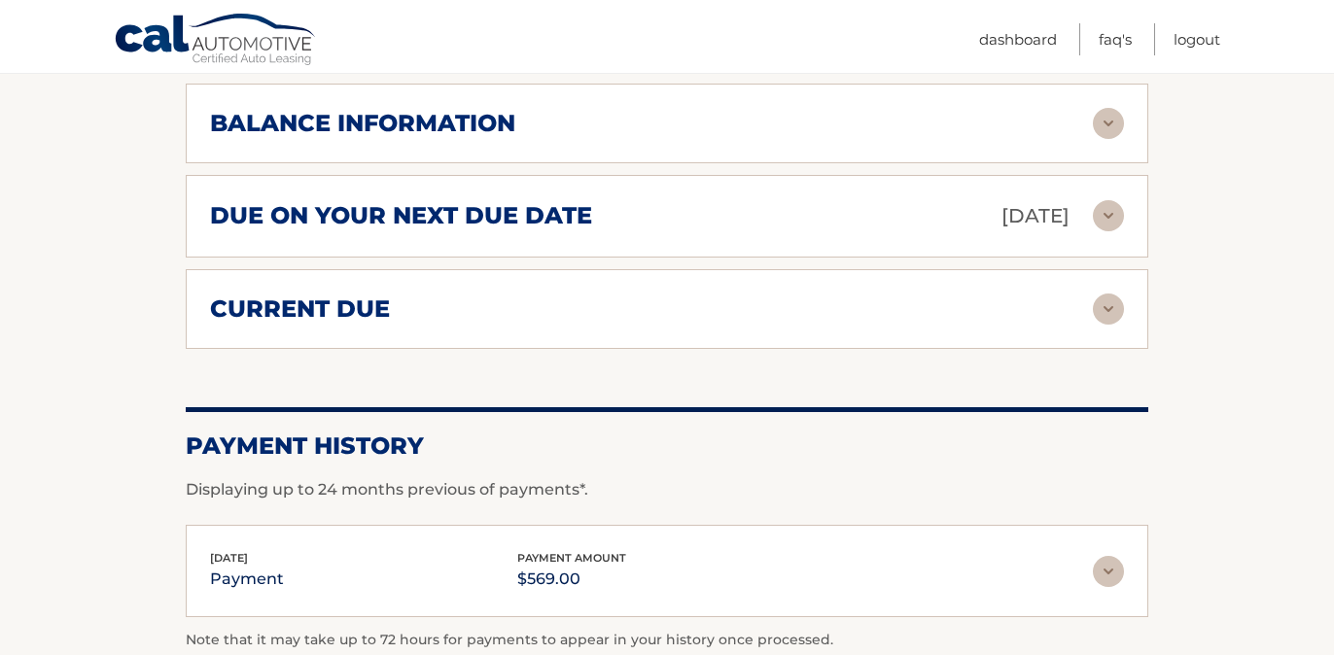
click at [512, 220] on h2 "due on your next due date" at bounding box center [401, 215] width 382 height 29
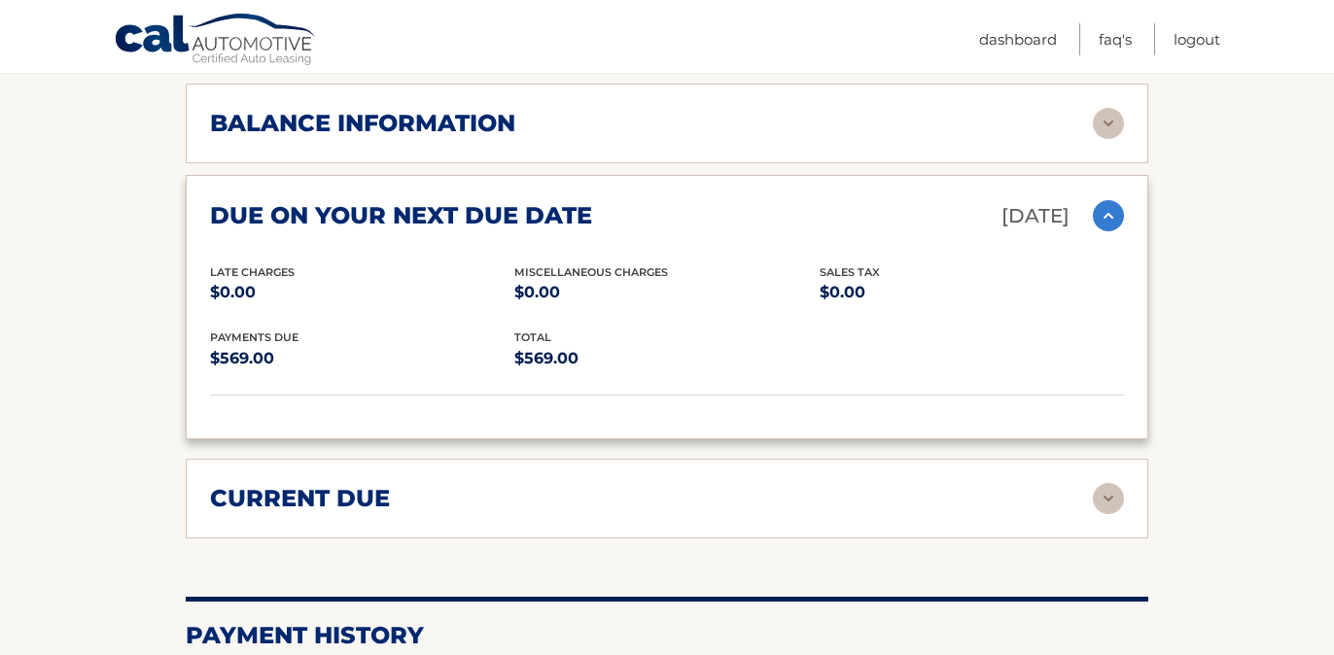
click at [512, 220] on h2 "due on your next due date" at bounding box center [401, 215] width 382 height 29
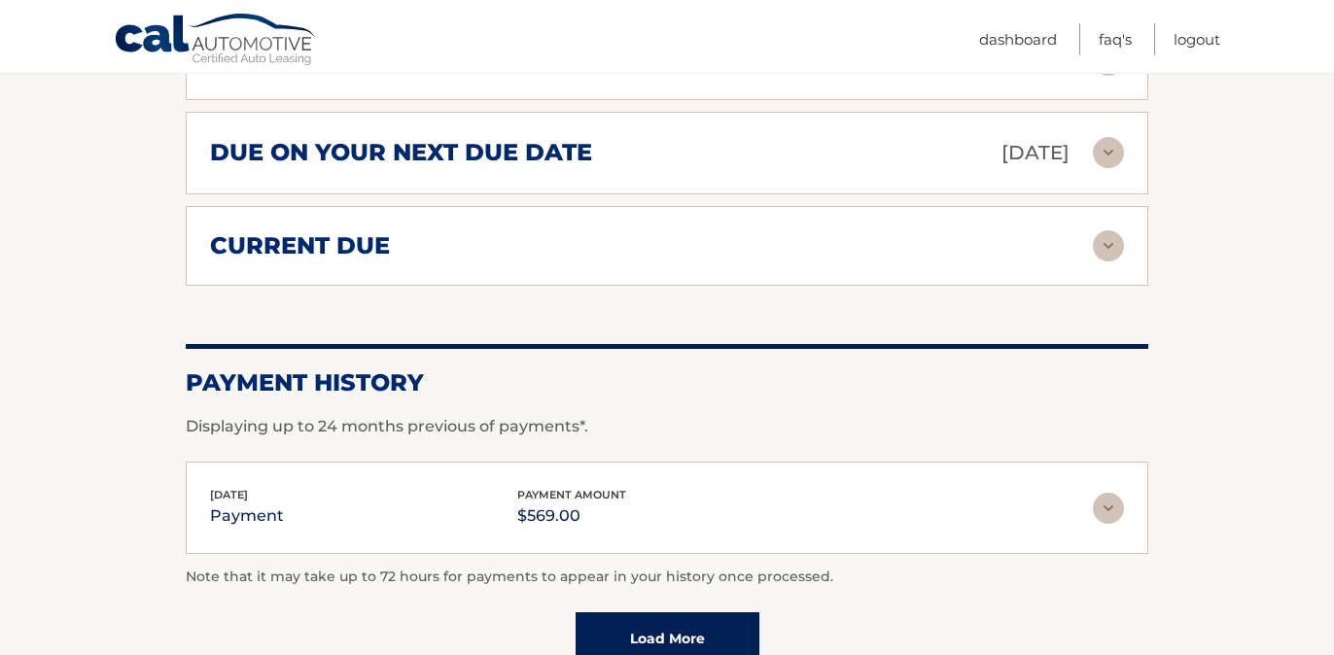
scroll to position [1249, 0]
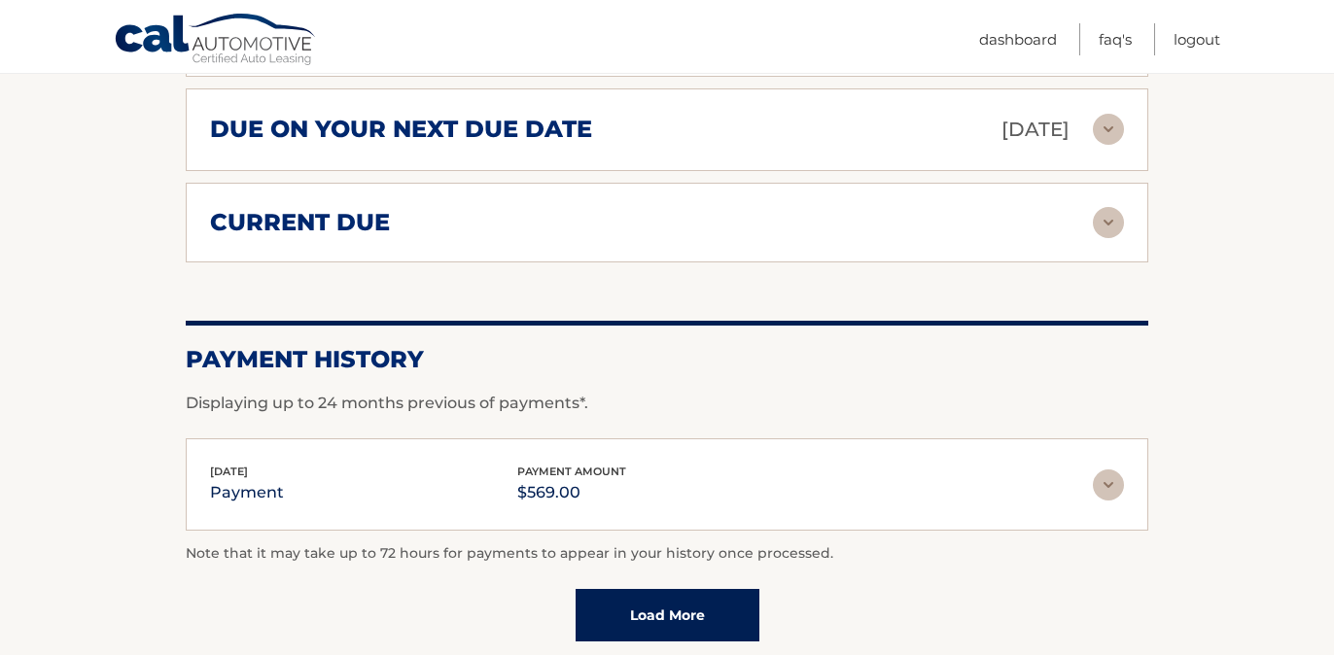
click at [512, 225] on div "current due" at bounding box center [651, 222] width 883 height 29
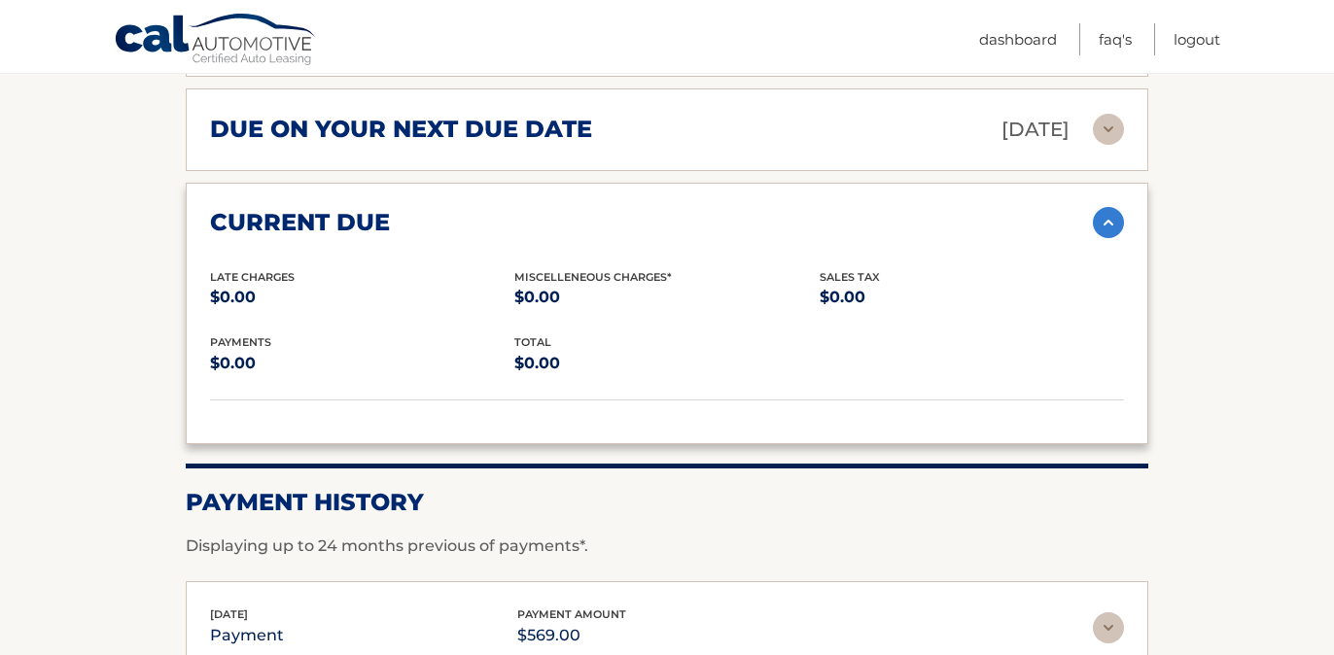
click at [512, 231] on div "current due" at bounding box center [651, 222] width 883 height 29
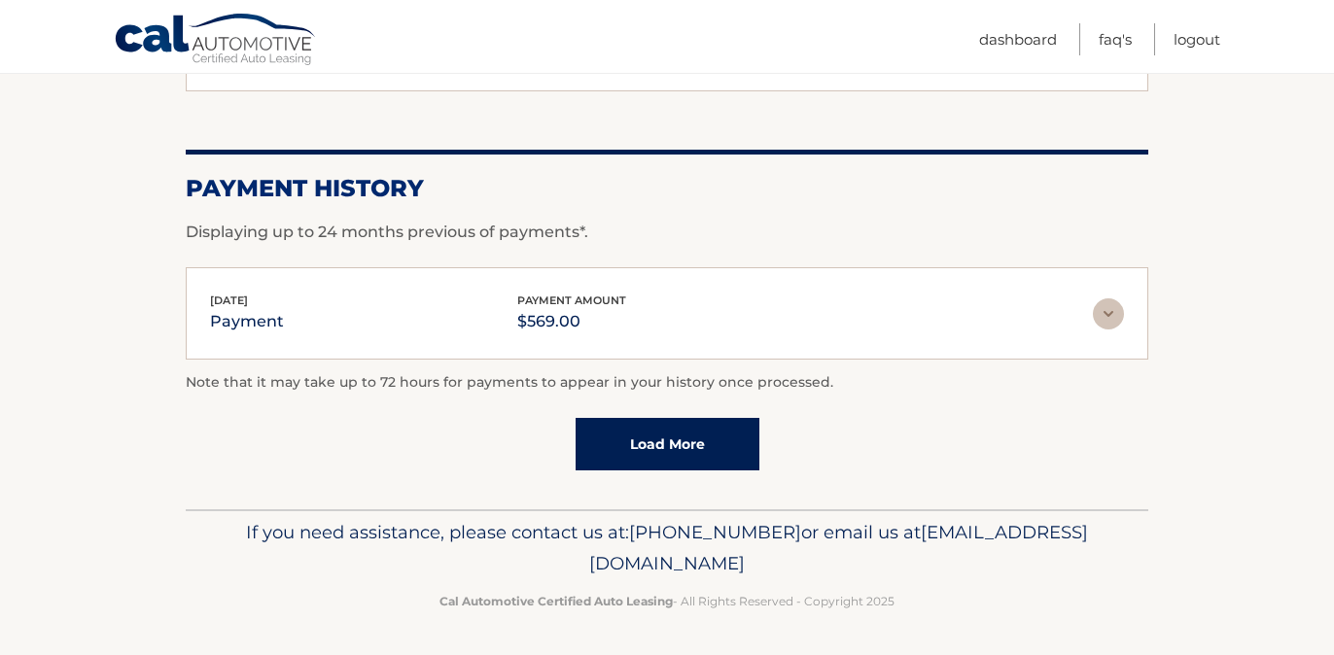
scroll to position [1406, 0]
